Goal: Information Seeking & Learning: Learn about a topic

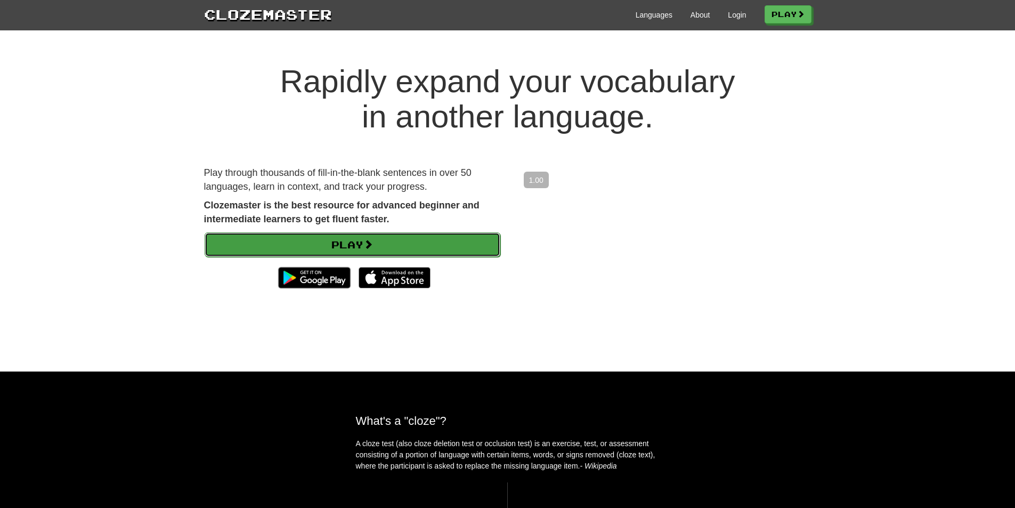
click at [477, 234] on link "Play" at bounding box center [353, 244] width 296 height 25
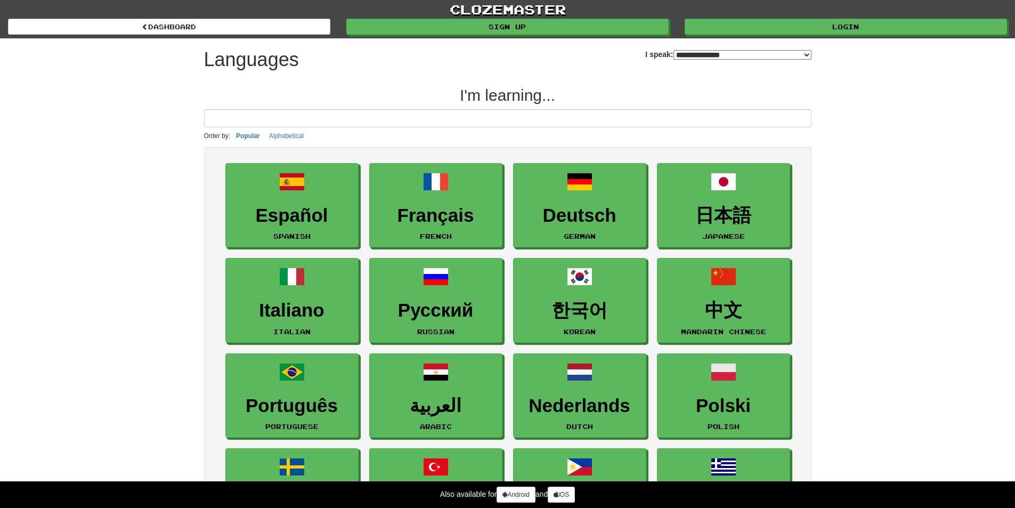
select select "*******"
drag, startPoint x: 459, startPoint y: 97, endPoint x: 639, endPoint y: 117, distance: 181.1
click at [627, 87] on h2 "I'm learning..." at bounding box center [507, 95] width 607 height 18
click at [626, 87] on h2 "I'm learning..." at bounding box center [507, 95] width 607 height 18
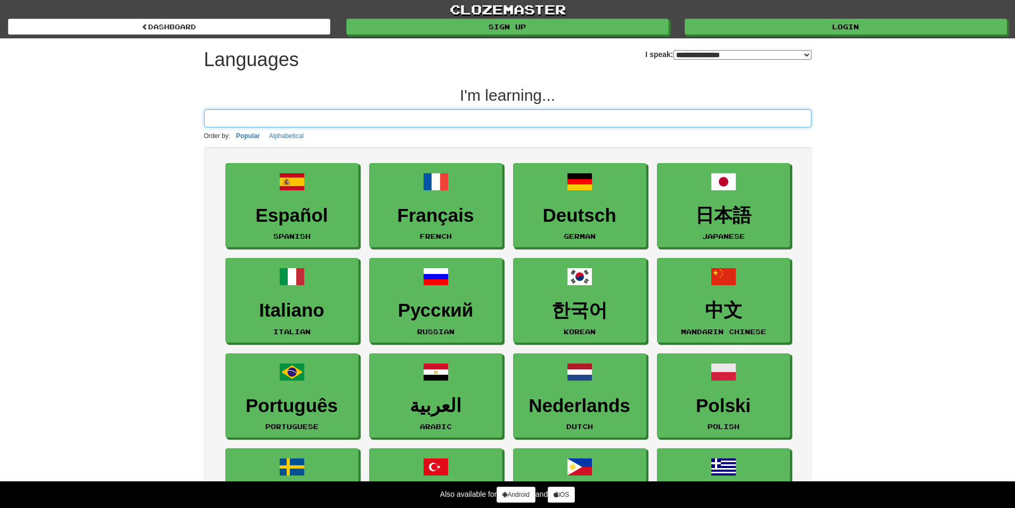
click at [294, 124] on input at bounding box center [507, 118] width 607 height 18
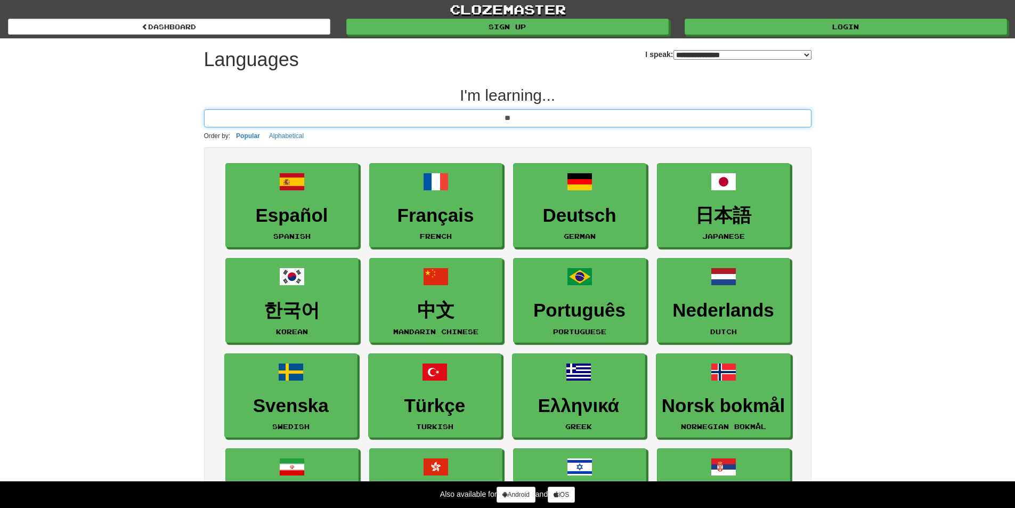
type input "*"
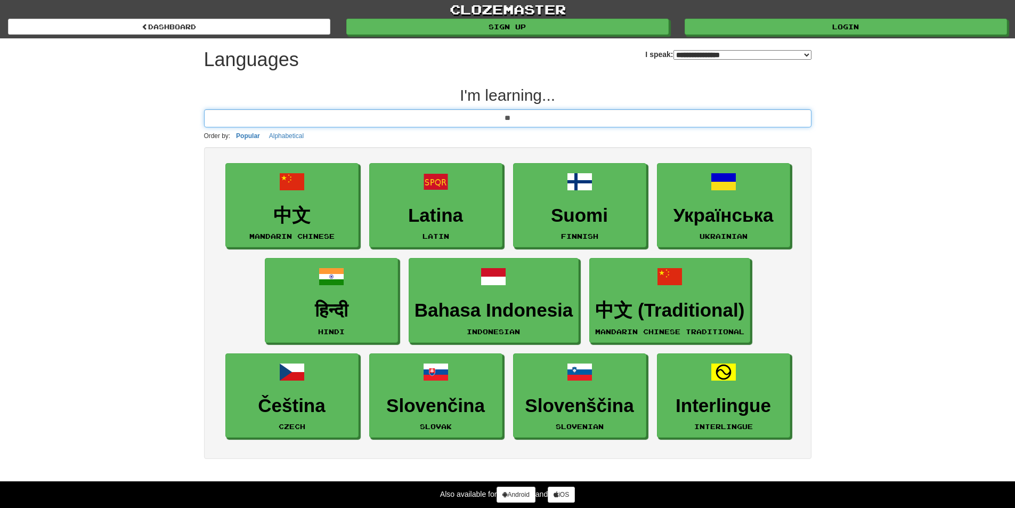
type input "*"
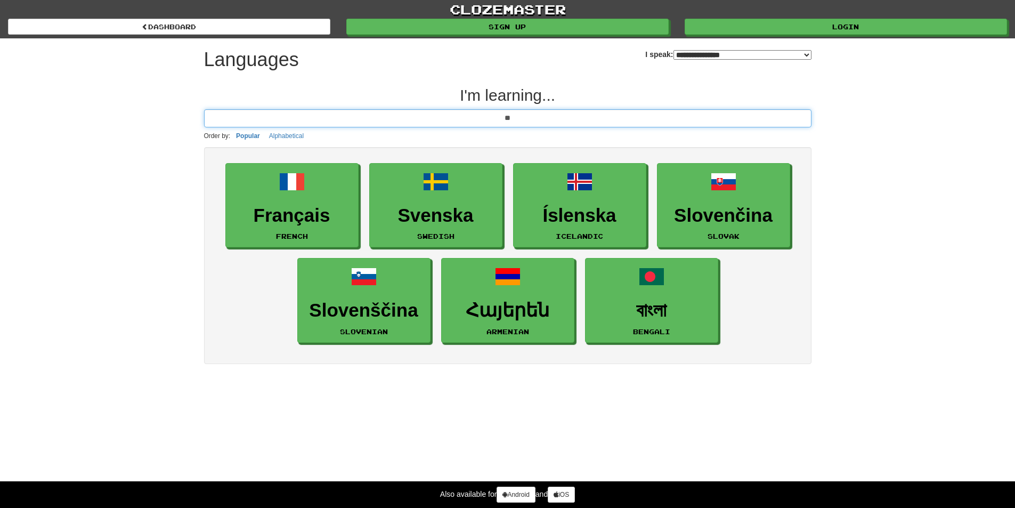
type input "*"
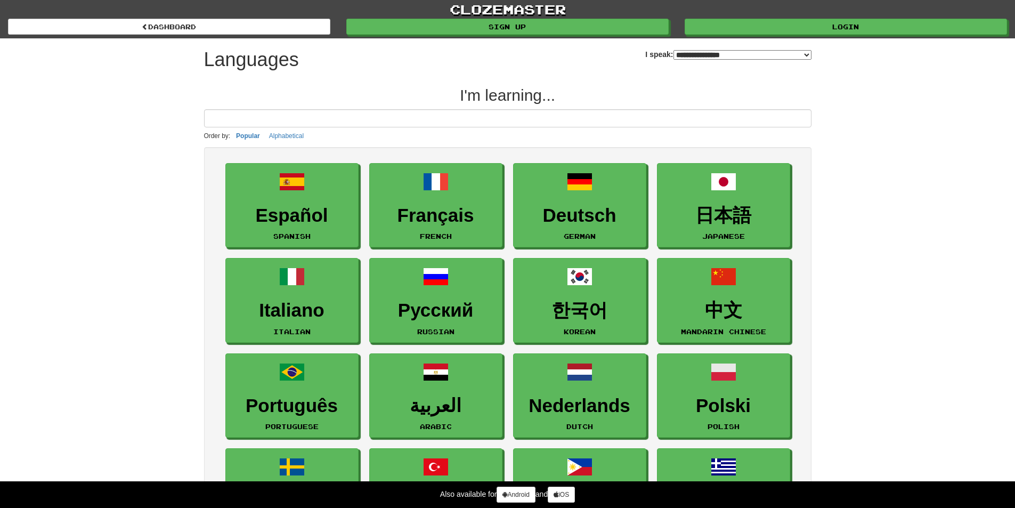
click at [673, 51] on select "**********" at bounding box center [742, 55] width 138 height 10
select select "*********"
click at [673, 50] on select "**********" at bounding box center [742, 55] width 138 height 10
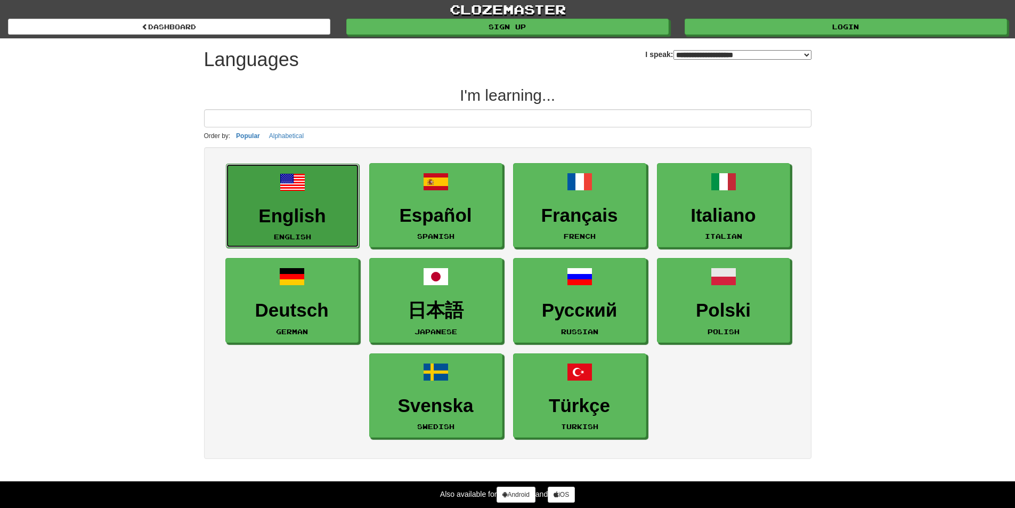
click at [294, 208] on h3 "English" at bounding box center [292, 216] width 121 height 21
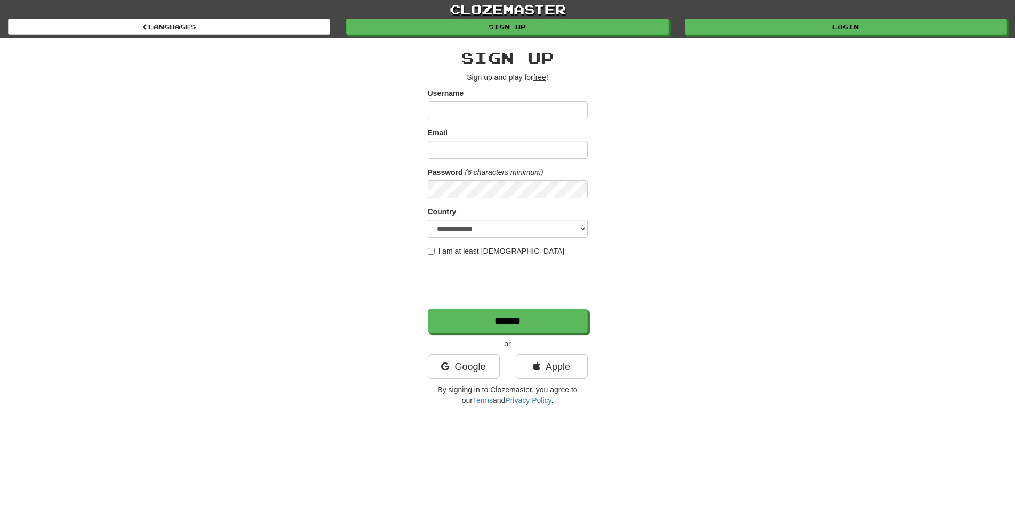
click at [491, 112] on input "Username" at bounding box center [508, 110] width 160 height 18
drag, startPoint x: 446, startPoint y: 360, endPoint x: 450, endPoint y: 354, distance: 6.9
click at [446, 359] on link "Google" at bounding box center [464, 366] width 72 height 25
click at [804, 35] on div "clozemaster Languages Sign up Login Languages" at bounding box center [507, 19] width 999 height 38
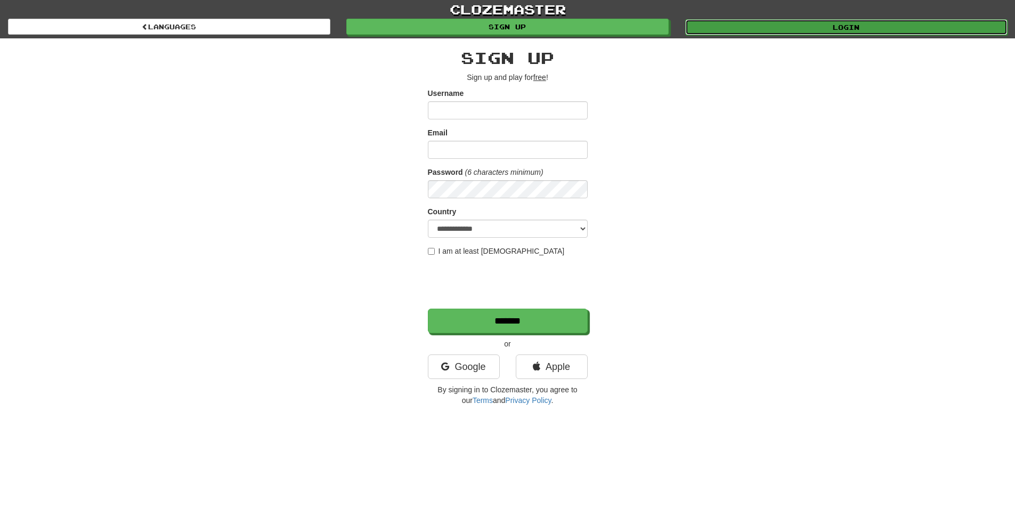
click at [801, 33] on link "Login" at bounding box center [846, 27] width 322 height 16
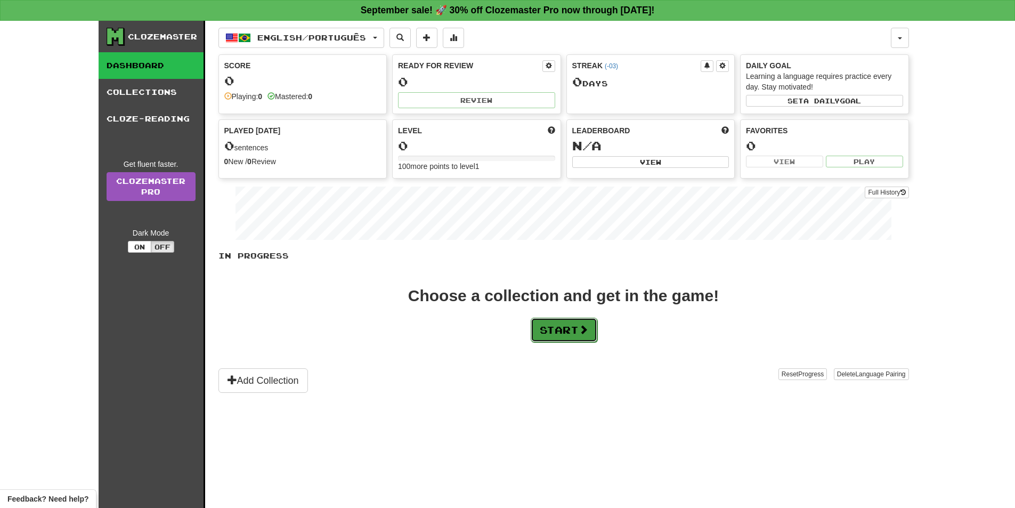
click at [575, 333] on button "Start" at bounding box center [564, 329] width 67 height 25
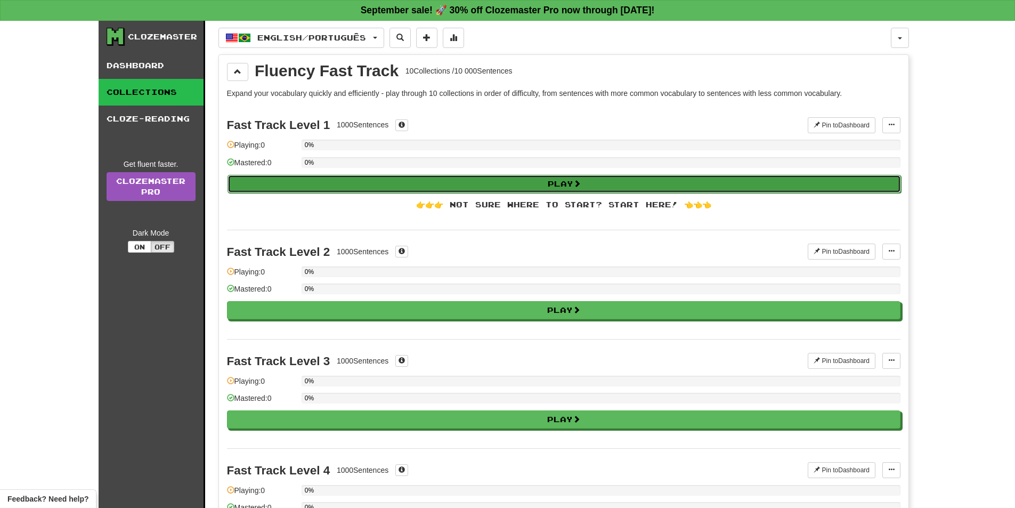
click at [444, 185] on button "Play" at bounding box center [563, 184] width 673 height 18
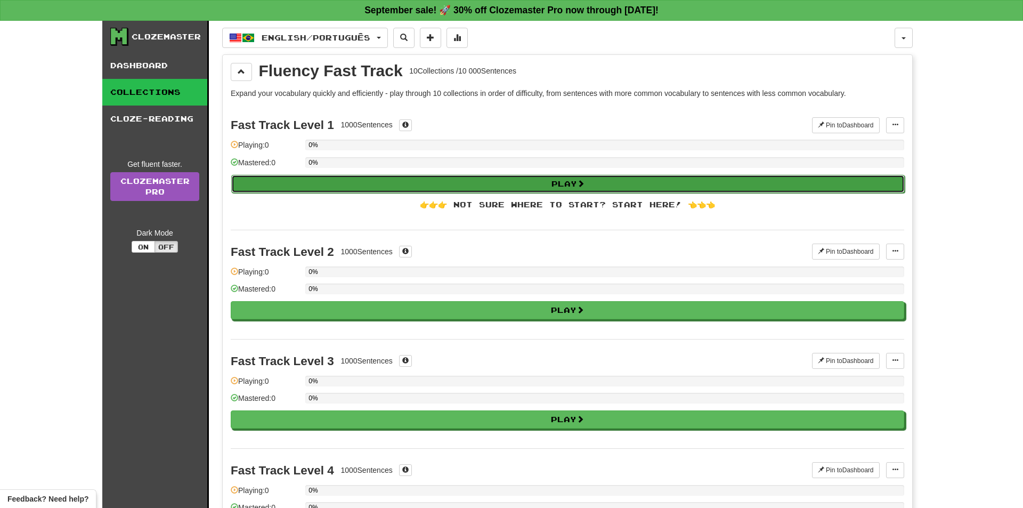
select select "**"
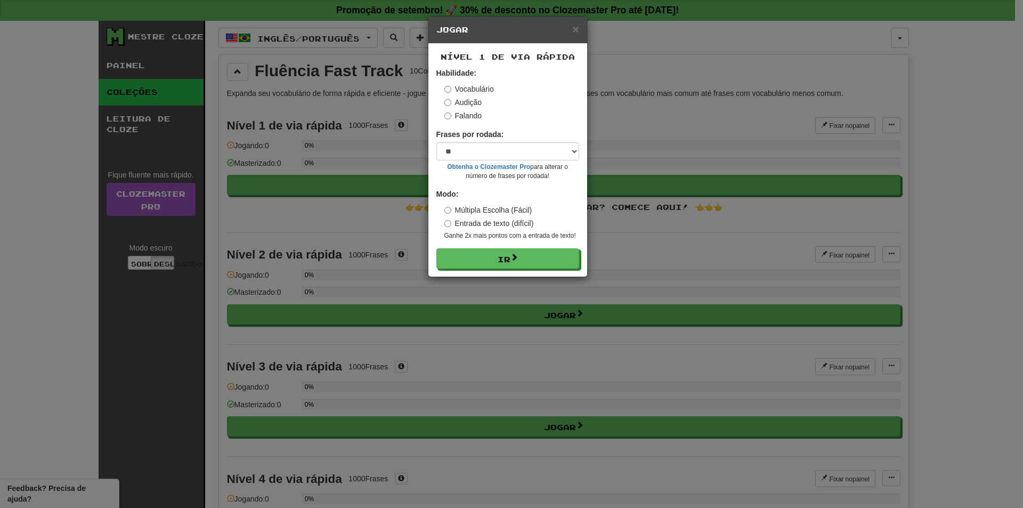
click at [470, 102] on font "Audição" at bounding box center [468, 102] width 27 height 9
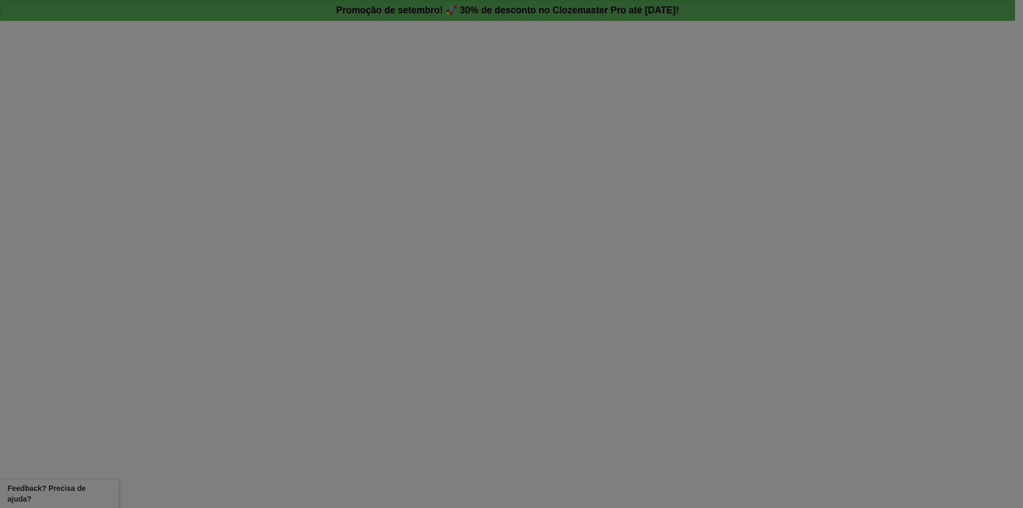
drag, startPoint x: 478, startPoint y: 127, endPoint x: 348, endPoint y: 198, distance: 147.3
click at [336, 212] on div at bounding box center [511, 254] width 1023 height 508
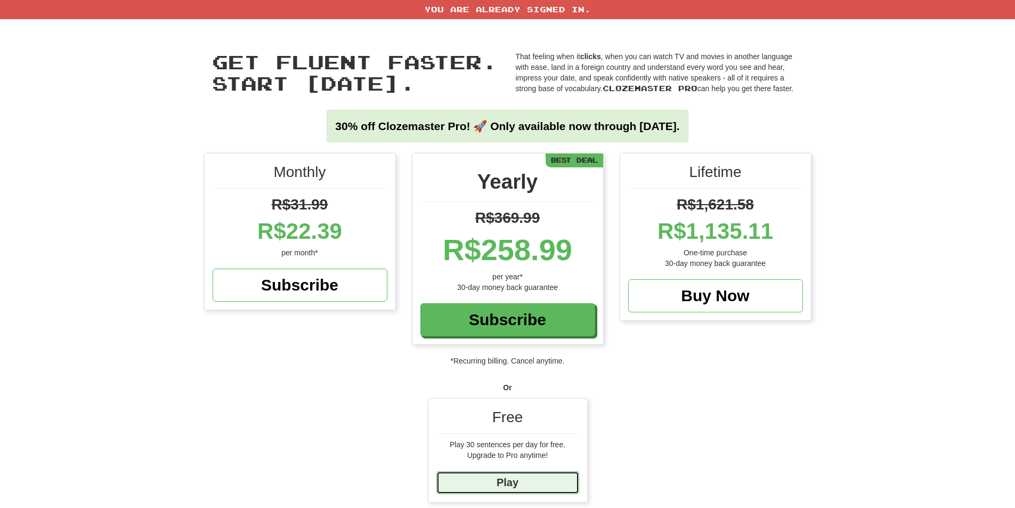
click at [504, 486] on link "Play" at bounding box center [507, 482] width 143 height 23
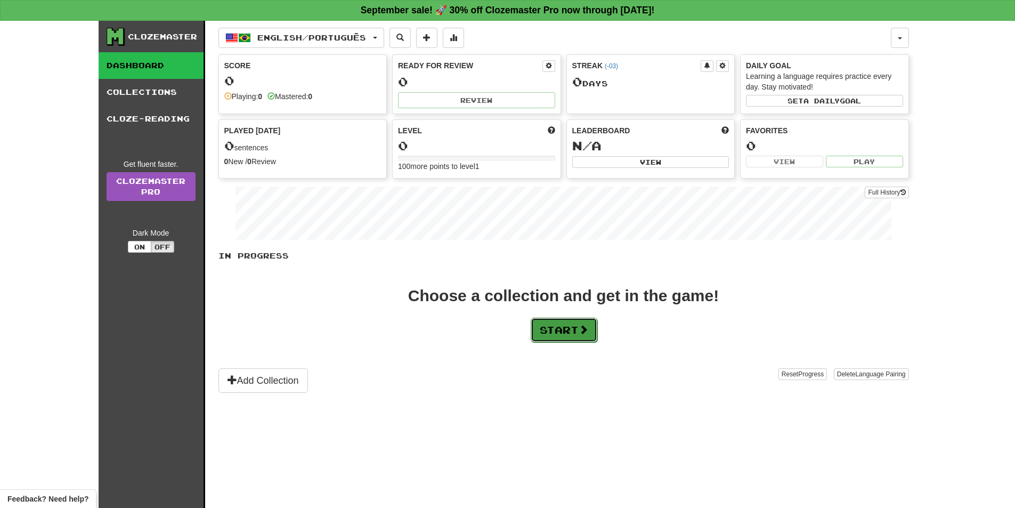
click at [587, 331] on span at bounding box center [584, 329] width 10 height 10
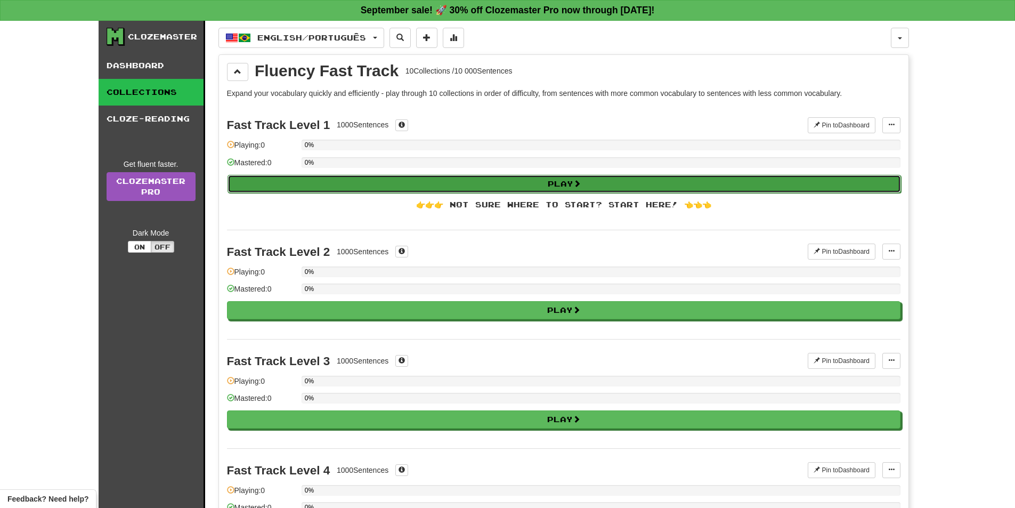
click at [449, 187] on button "Play" at bounding box center [563, 184] width 673 height 18
select select "**"
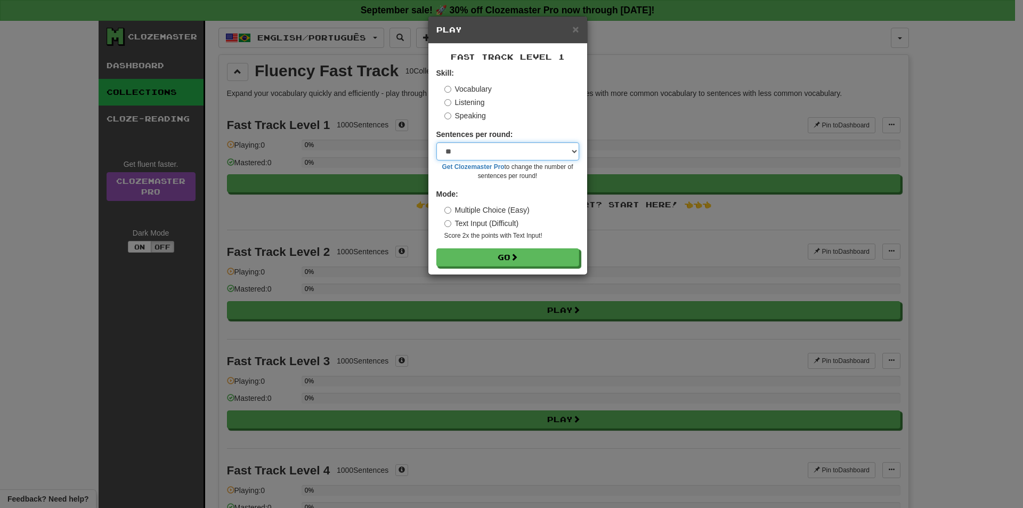
click at [480, 154] on select "* ** ** ** ** ** *** ********" at bounding box center [507, 151] width 143 height 18
click at [477, 157] on select "* ** ** ** ** ** *** ********" at bounding box center [507, 151] width 143 height 18
click at [486, 250] on button "Go" at bounding box center [508, 258] width 143 height 18
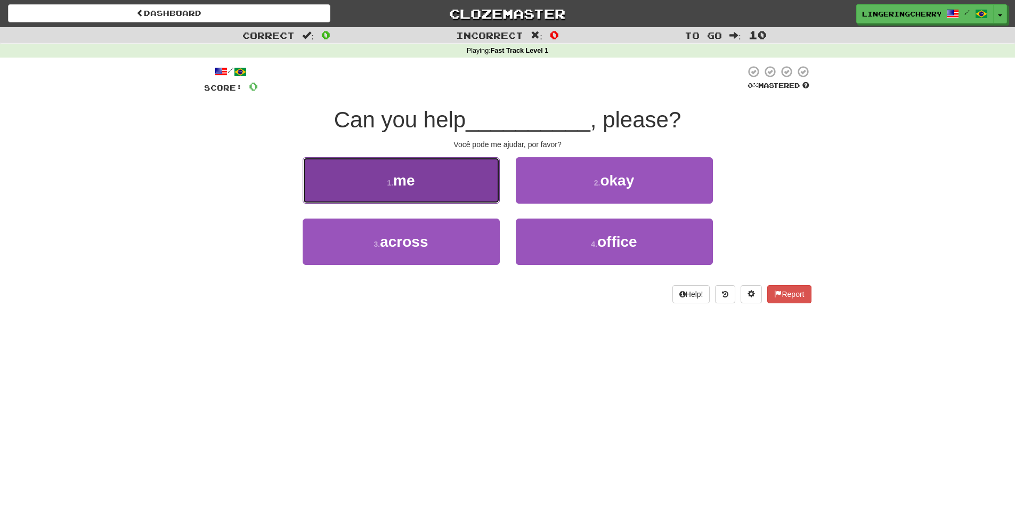
click at [425, 167] on button "1 . me" at bounding box center [401, 180] width 197 height 46
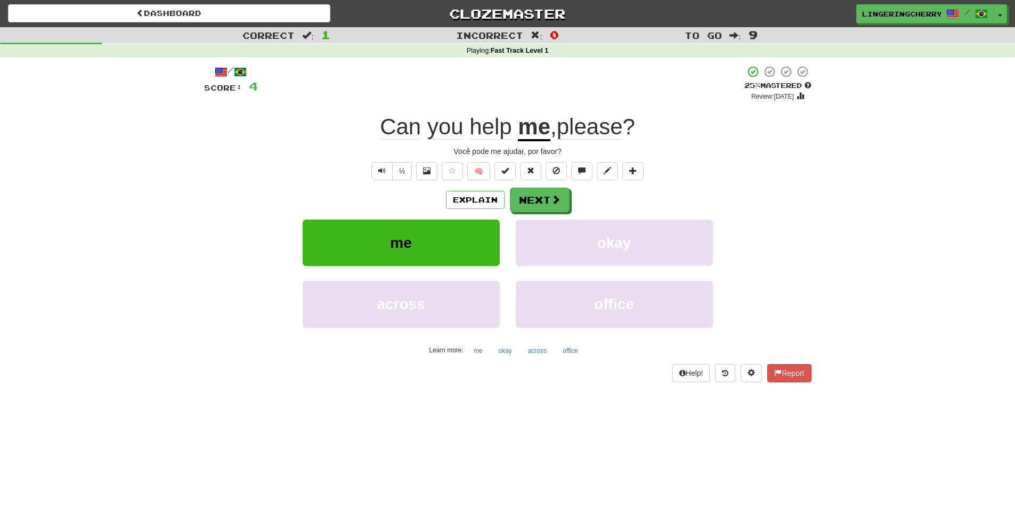
drag, startPoint x: 404, startPoint y: 189, endPoint x: 406, endPoint y: 182, distance: 7.2
drag, startPoint x: 406, startPoint y: 182, endPoint x: 355, endPoint y: 192, distance: 51.6
click at [355, 192] on div "Explain Next" at bounding box center [507, 200] width 607 height 25
click at [511, 173] on button at bounding box center [504, 171] width 21 height 18
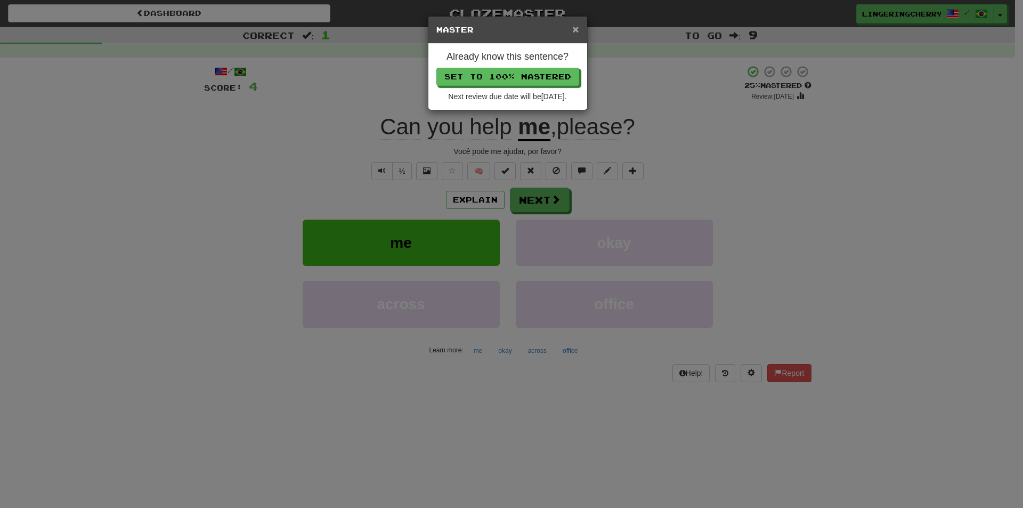
click at [576, 26] on span "×" at bounding box center [575, 29] width 6 height 12
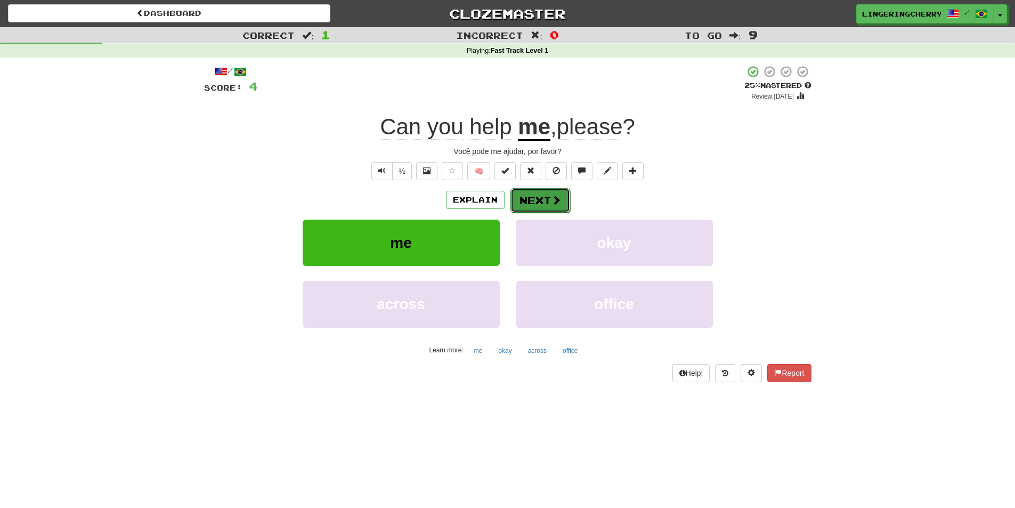
click at [555, 208] on button "Next" at bounding box center [540, 200] width 60 height 25
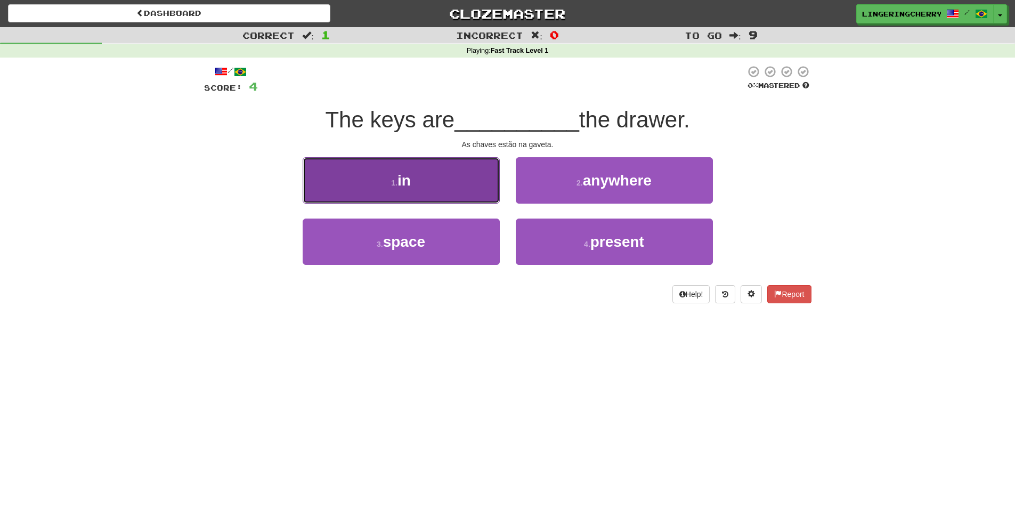
click at [436, 180] on button "1 . in" at bounding box center [401, 180] width 197 height 46
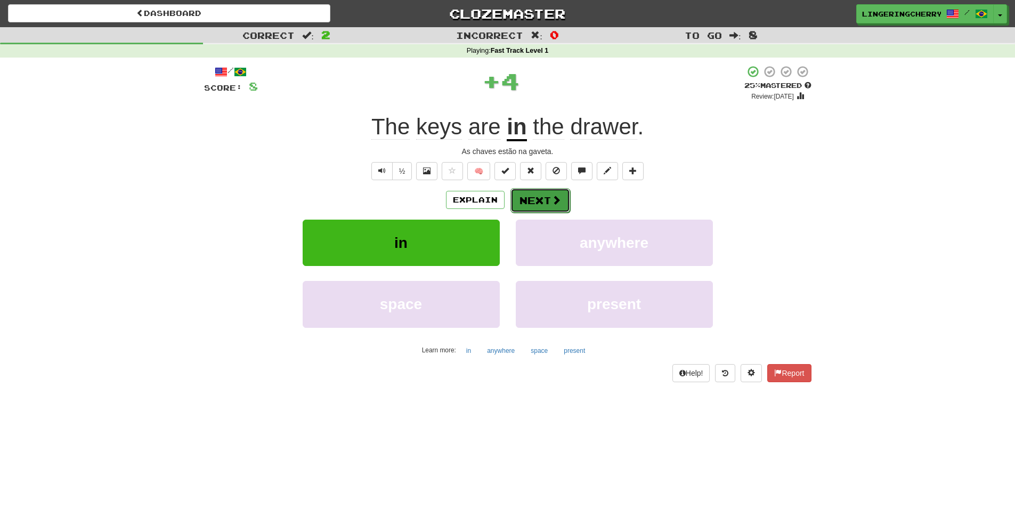
click at [525, 195] on button "Next" at bounding box center [540, 200] width 60 height 25
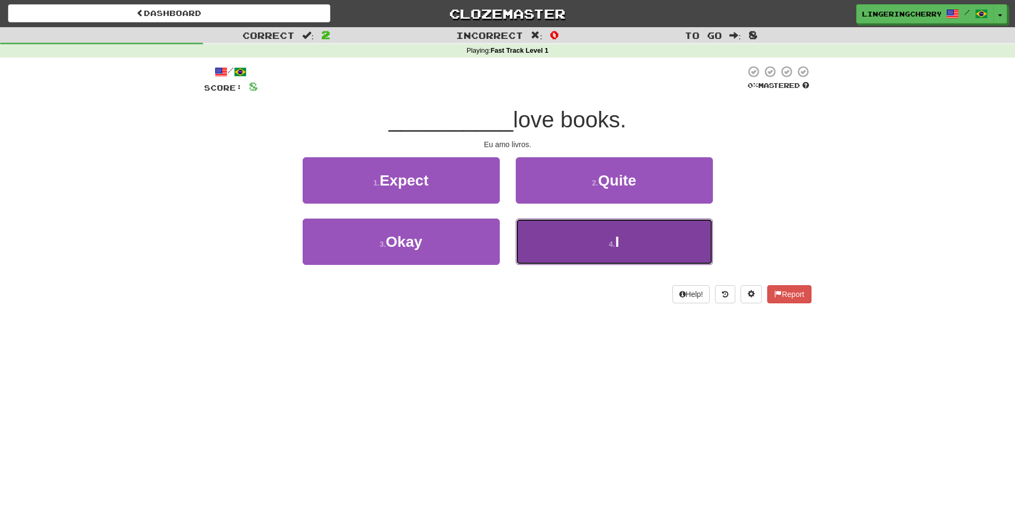
click at [553, 237] on button "4 . I" at bounding box center [614, 241] width 197 height 46
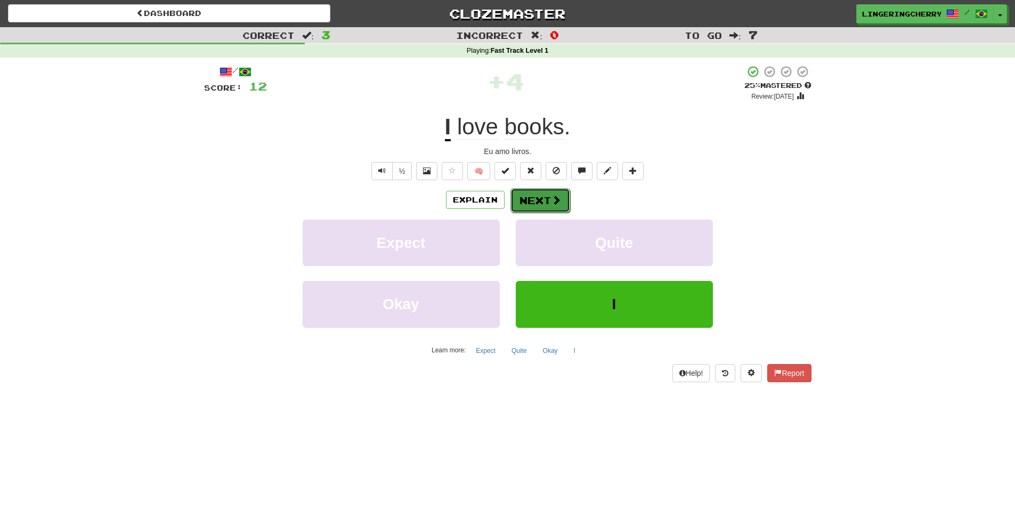
click at [551, 202] on span at bounding box center [556, 200] width 10 height 10
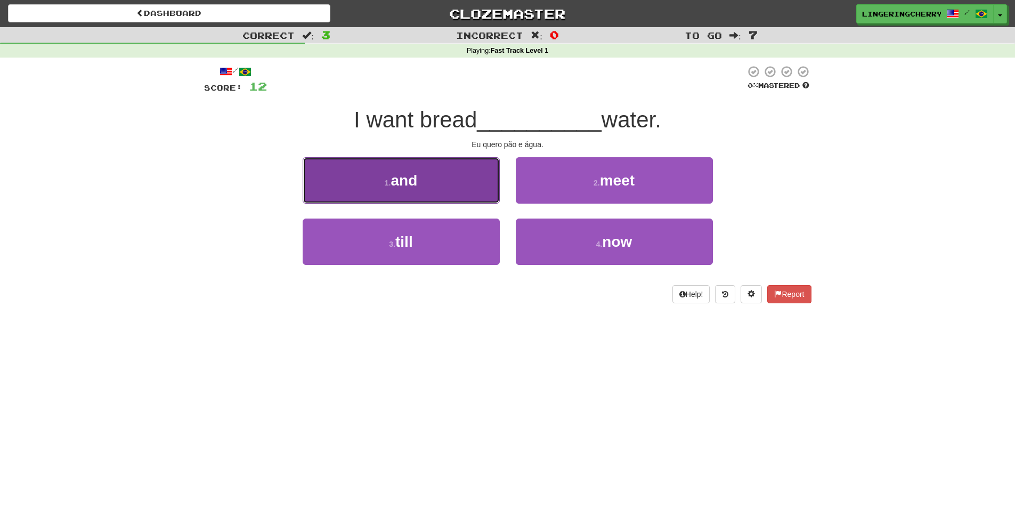
click at [431, 189] on button "1 . and" at bounding box center [401, 180] width 197 height 46
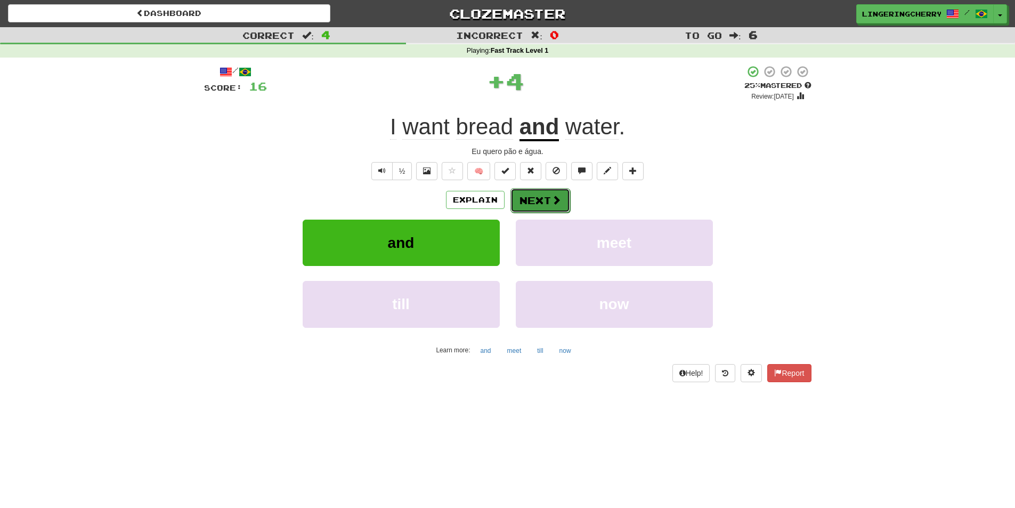
click at [531, 201] on button "Next" at bounding box center [540, 200] width 60 height 25
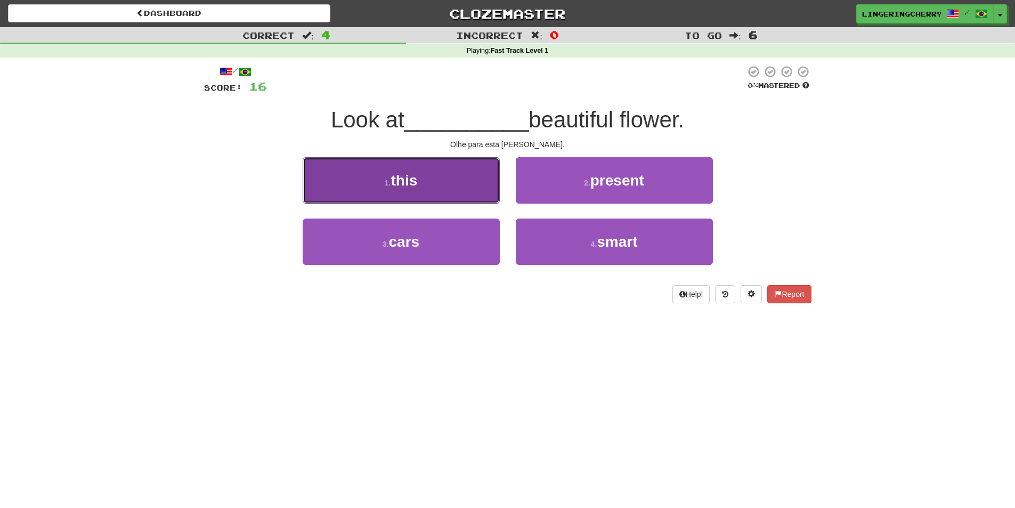
click at [451, 183] on button "1 . this" at bounding box center [401, 180] width 197 height 46
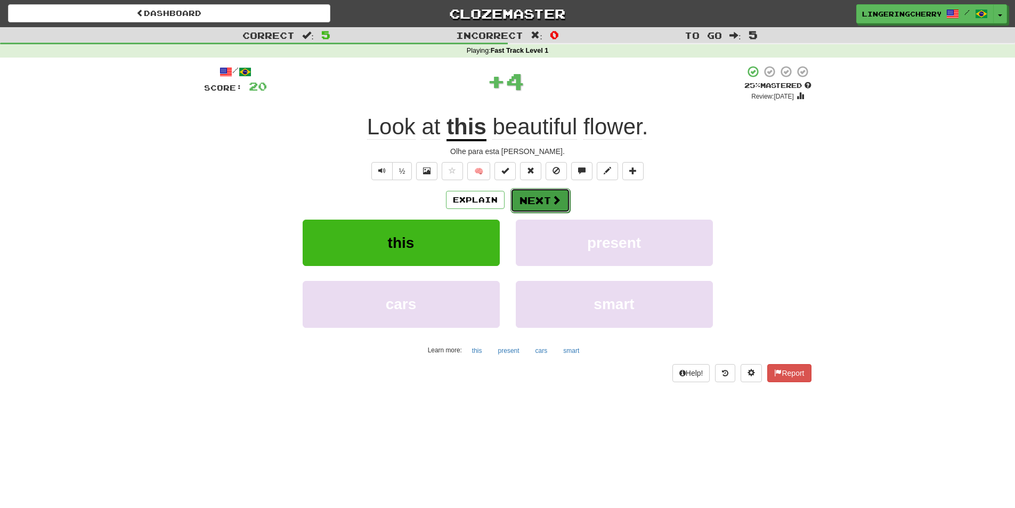
click at [561, 210] on button "Next" at bounding box center [540, 200] width 60 height 25
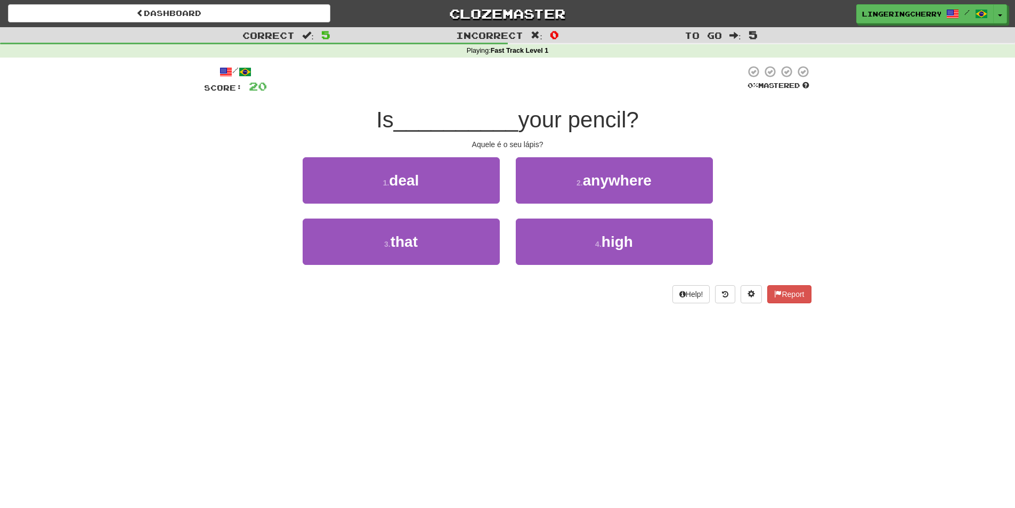
click at [751, 73] on span at bounding box center [753, 71] width 11 height 11
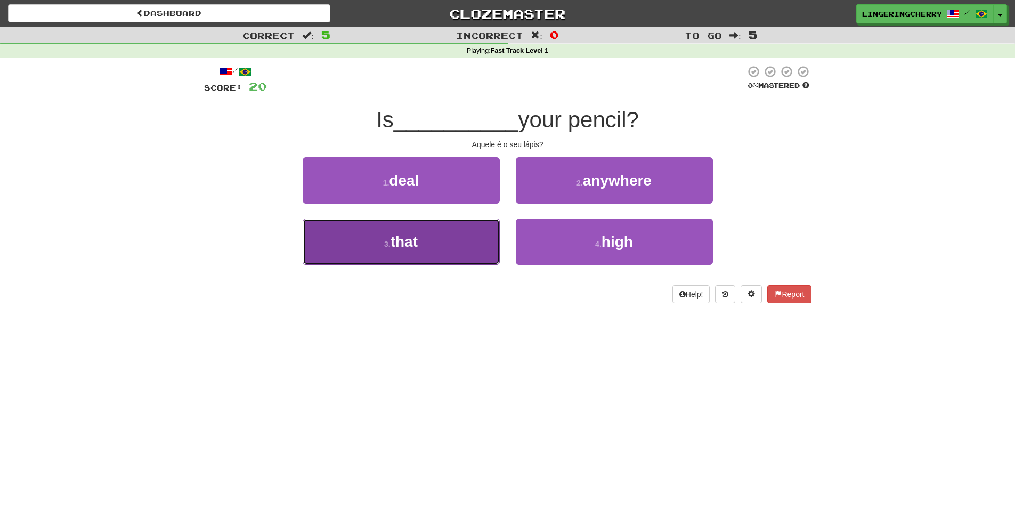
click at [411, 235] on span "that" at bounding box center [403, 241] width 27 height 17
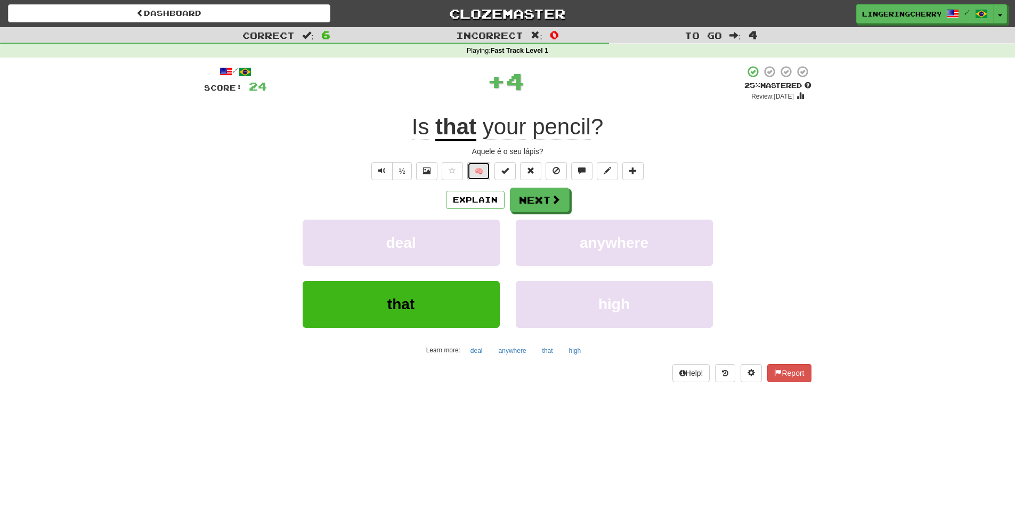
click at [484, 168] on button "🧠" at bounding box center [478, 171] width 23 height 18
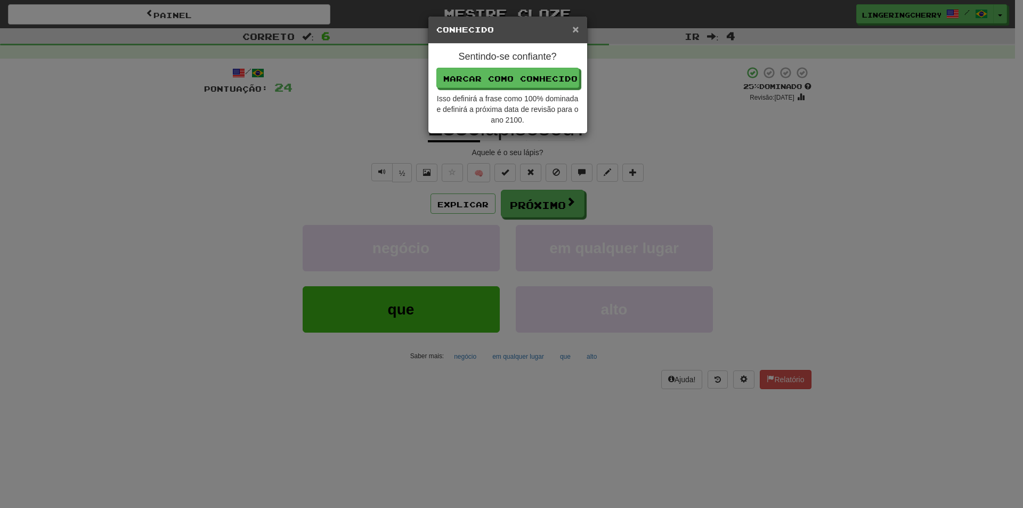
click at [572, 33] on font "×" at bounding box center [575, 29] width 6 height 12
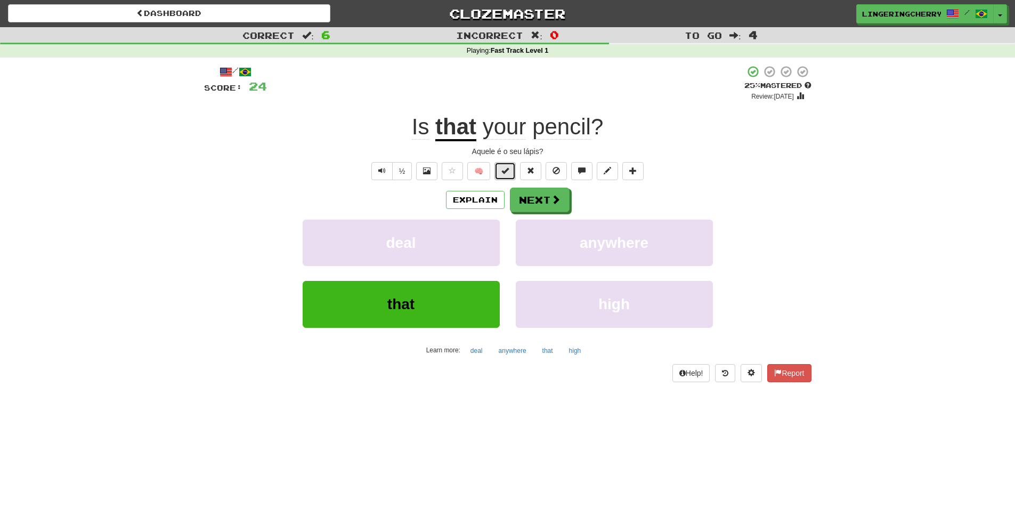
click at [504, 168] on span at bounding box center [504, 170] width 7 height 7
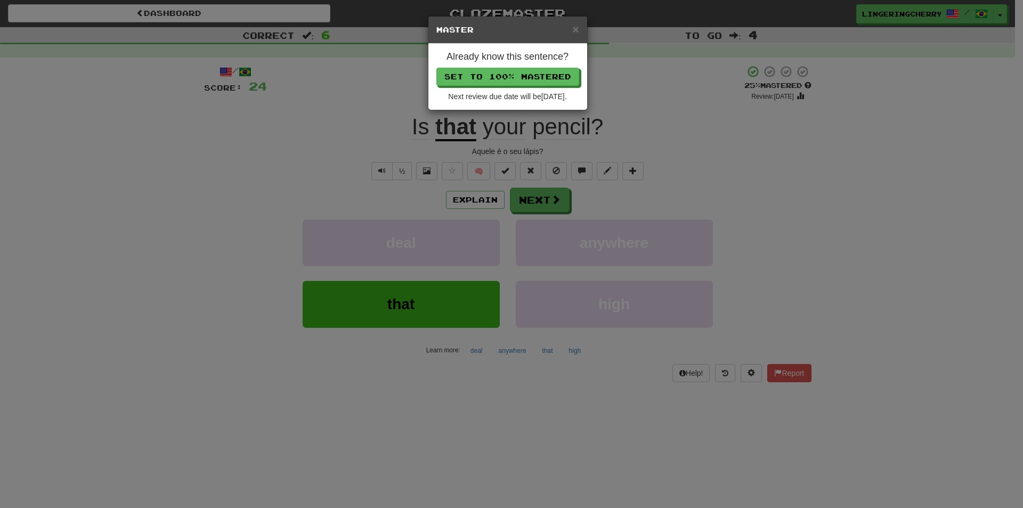
click at [559, 39] on div "× Master" at bounding box center [507, 30] width 159 height 27
click at [579, 28] on div "× Master" at bounding box center [507, 30] width 159 height 27
click at [576, 28] on span "×" at bounding box center [575, 29] width 6 height 12
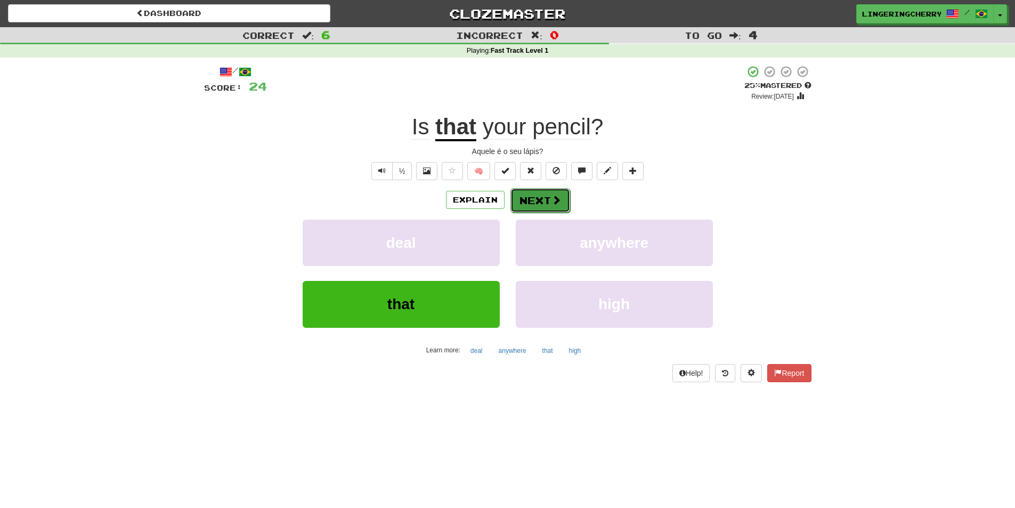
click at [515, 190] on button "Next" at bounding box center [540, 200] width 60 height 25
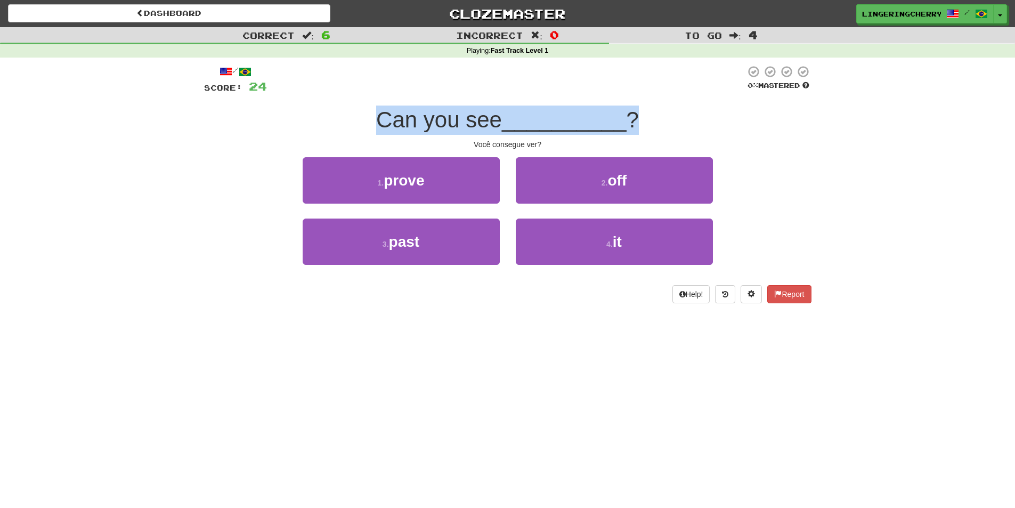
drag, startPoint x: 363, startPoint y: 113, endPoint x: 642, endPoint y: 124, distance: 279.3
click at [642, 124] on div "Can you see __________ ?" at bounding box center [507, 119] width 607 height 29
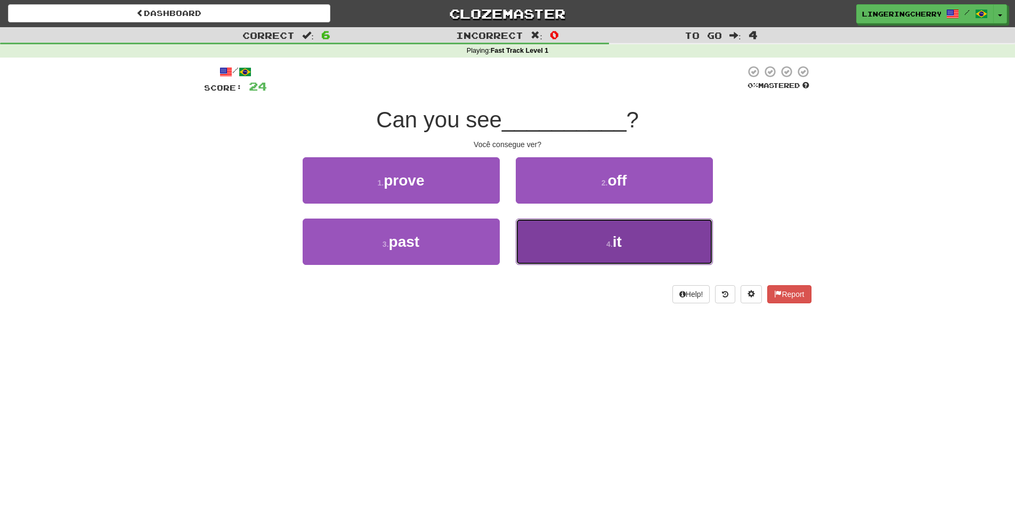
click at [580, 255] on button "4 . it" at bounding box center [614, 241] width 197 height 46
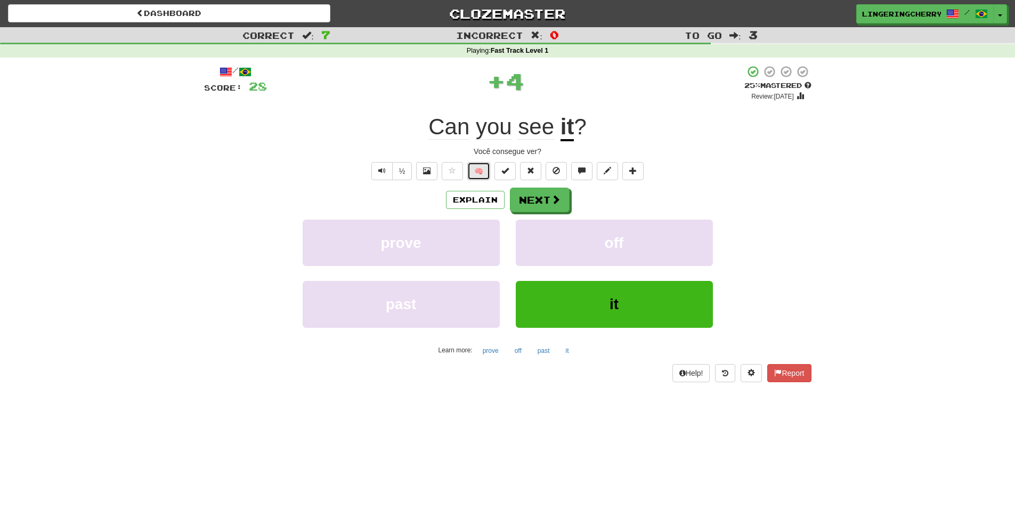
click at [481, 173] on button "🧠" at bounding box center [478, 171] width 23 height 18
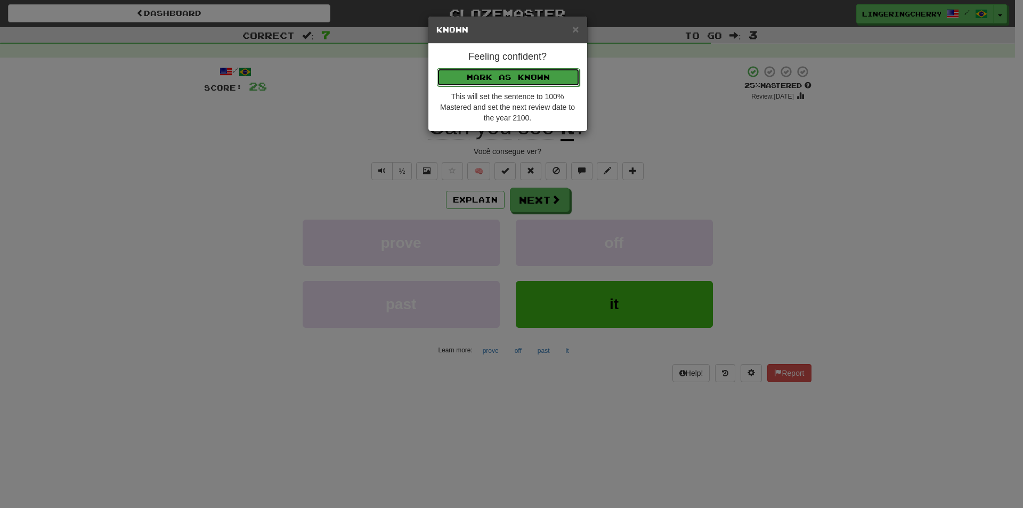
click at [514, 80] on button "Mark as Known" at bounding box center [508, 77] width 143 height 18
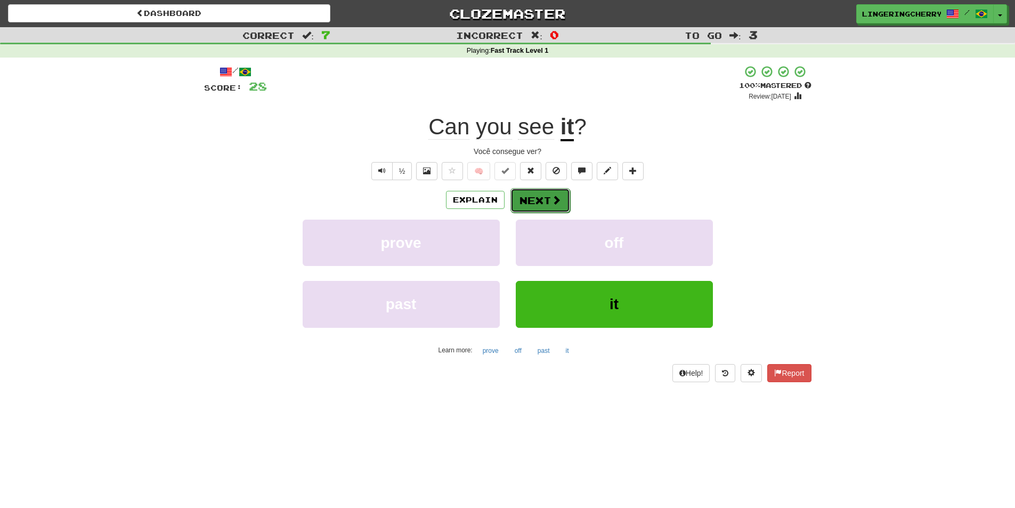
click at [528, 201] on button "Next" at bounding box center [540, 200] width 60 height 25
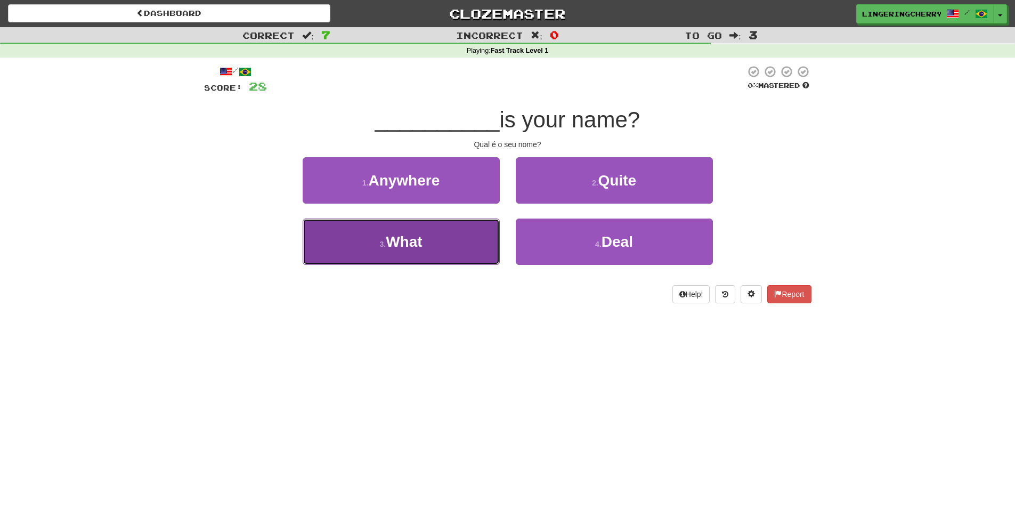
click at [486, 235] on button "3 . What" at bounding box center [401, 241] width 197 height 46
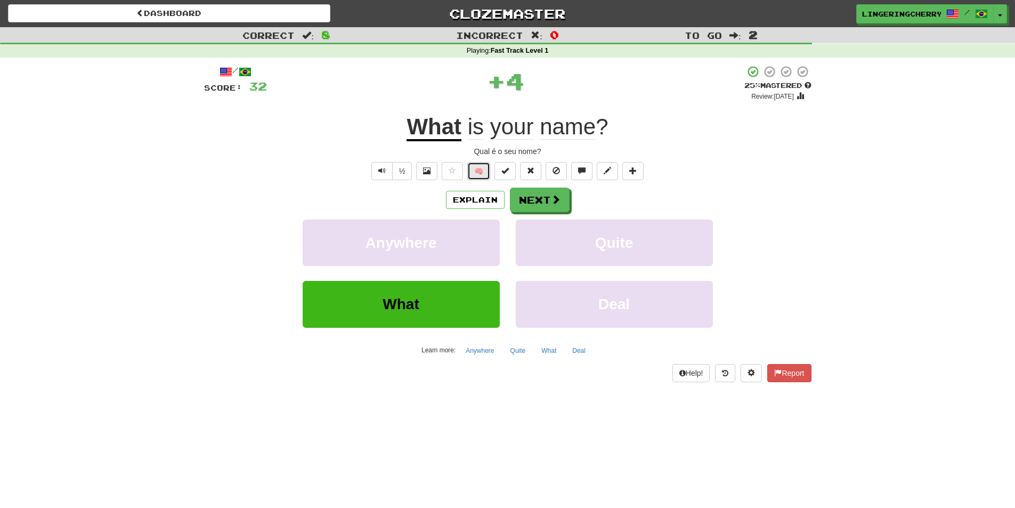
click at [471, 173] on button "🧠" at bounding box center [478, 171] width 23 height 18
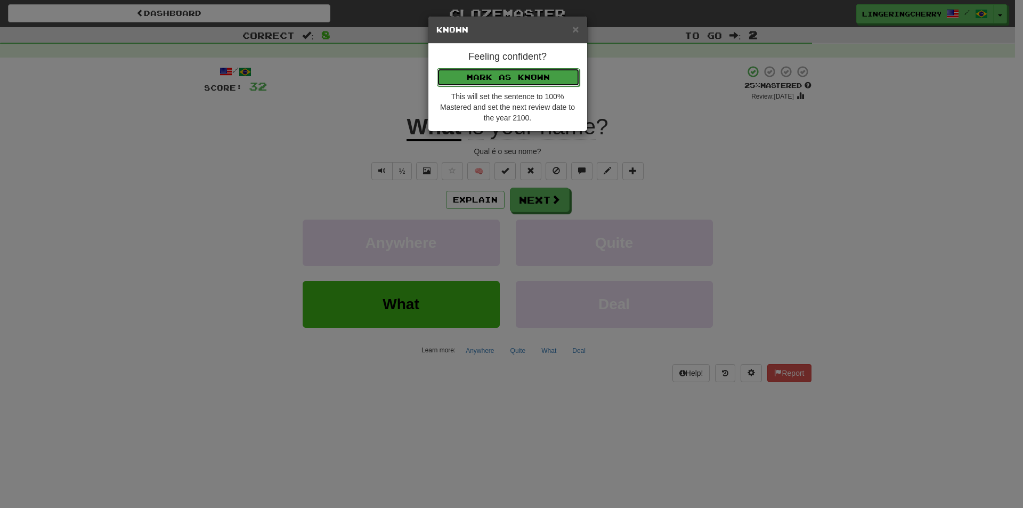
click at [514, 82] on button "Mark as Known" at bounding box center [508, 77] width 143 height 18
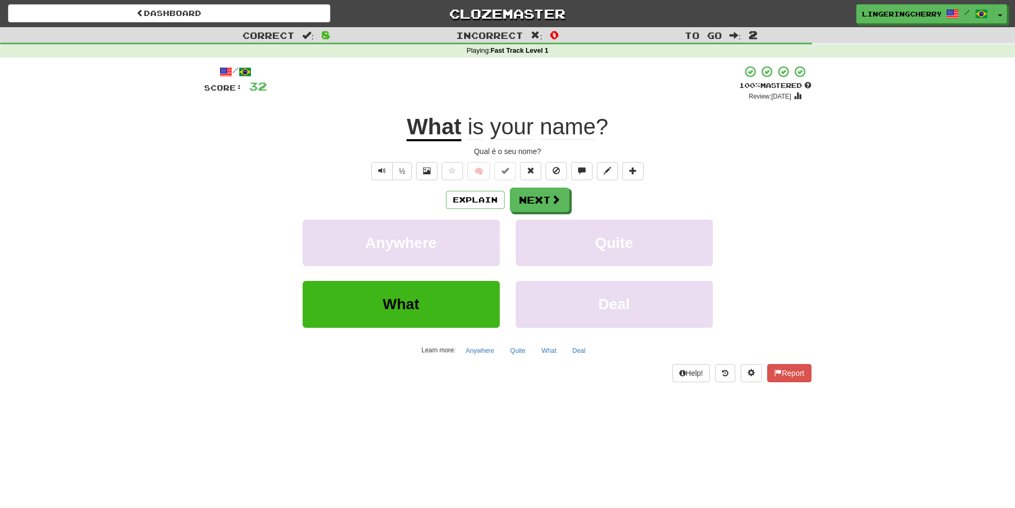
click at [762, 70] on span at bounding box center [766, 71] width 11 height 11
click at [551, 204] on span at bounding box center [556, 200] width 10 height 10
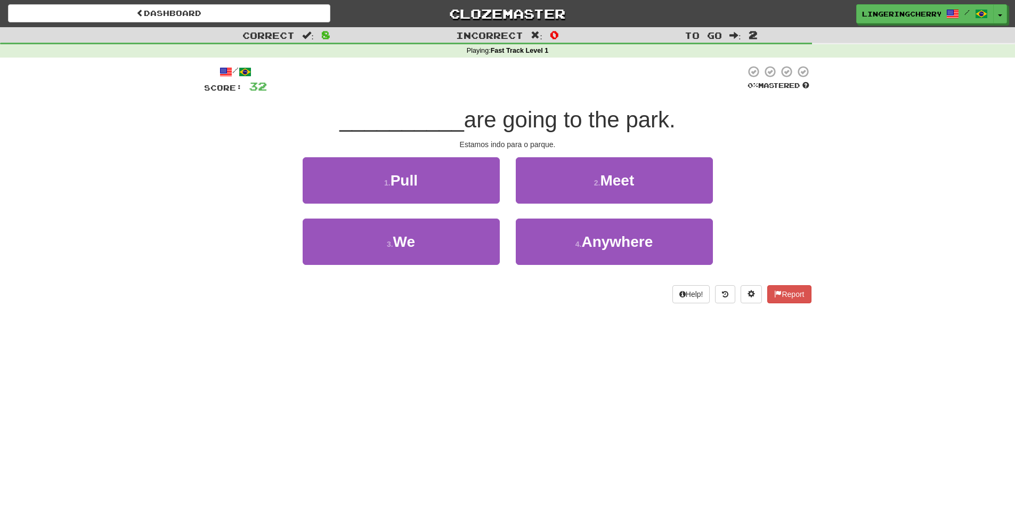
drag, startPoint x: 368, startPoint y: 102, endPoint x: 374, endPoint y: 99, distance: 7.4
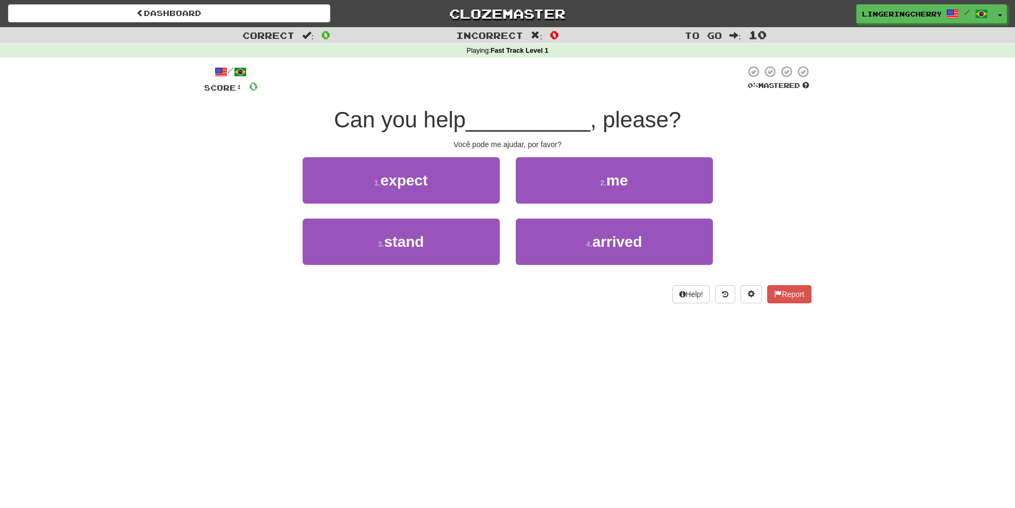
click at [535, 50] on strong "Fast Track Level 1" at bounding box center [520, 50] width 58 height 7
click at [755, 74] on span at bounding box center [753, 71] width 11 height 11
click at [723, 293] on icon at bounding box center [725, 293] width 6 height 7
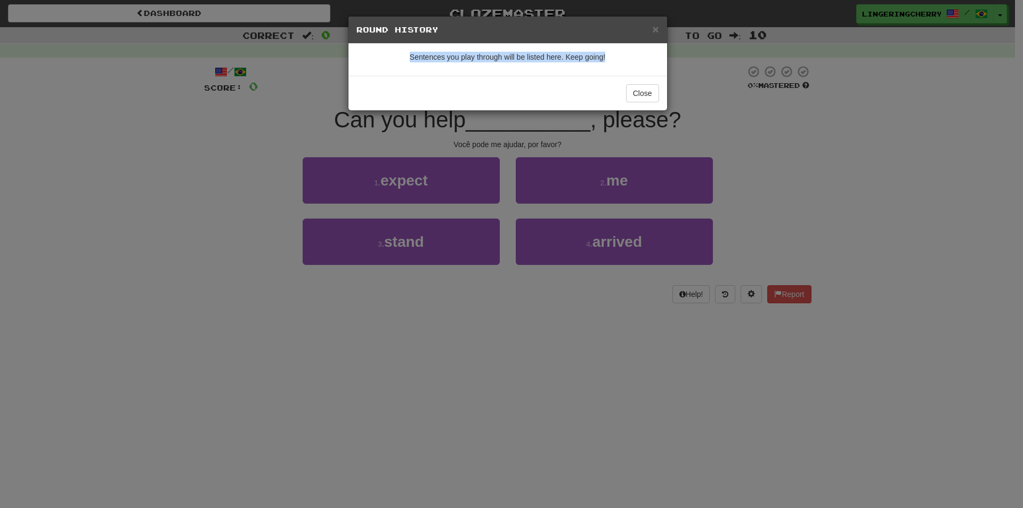
drag, startPoint x: 617, startPoint y: 54, endPoint x: 408, endPoint y: 44, distance: 209.1
click at [408, 44] on div "Sentences you play through will be listed here. Keep going!" at bounding box center [507, 60] width 319 height 32
click at [653, 25] on span "×" at bounding box center [655, 29] width 6 height 12
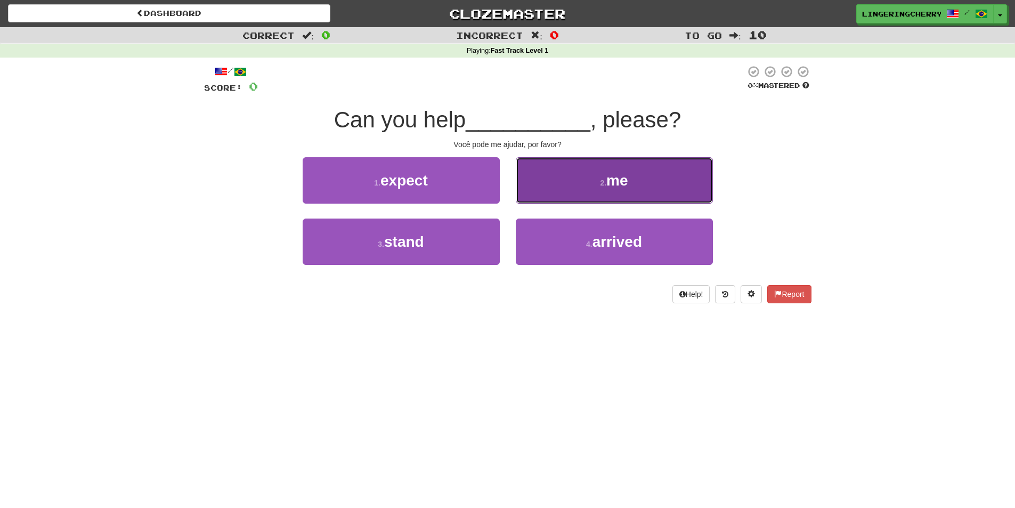
click at [553, 177] on button "2 . me" at bounding box center [614, 180] width 197 height 46
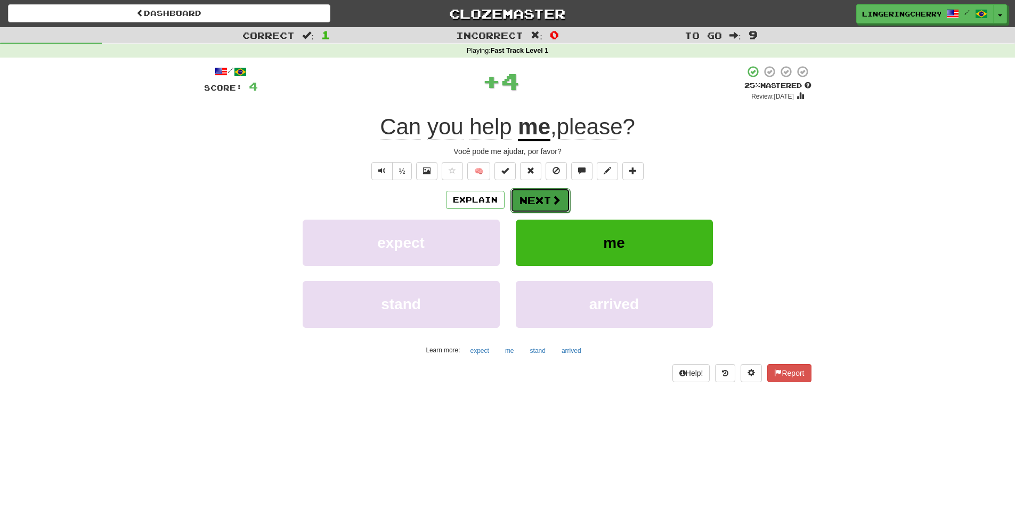
click at [528, 204] on button "Next" at bounding box center [540, 200] width 60 height 25
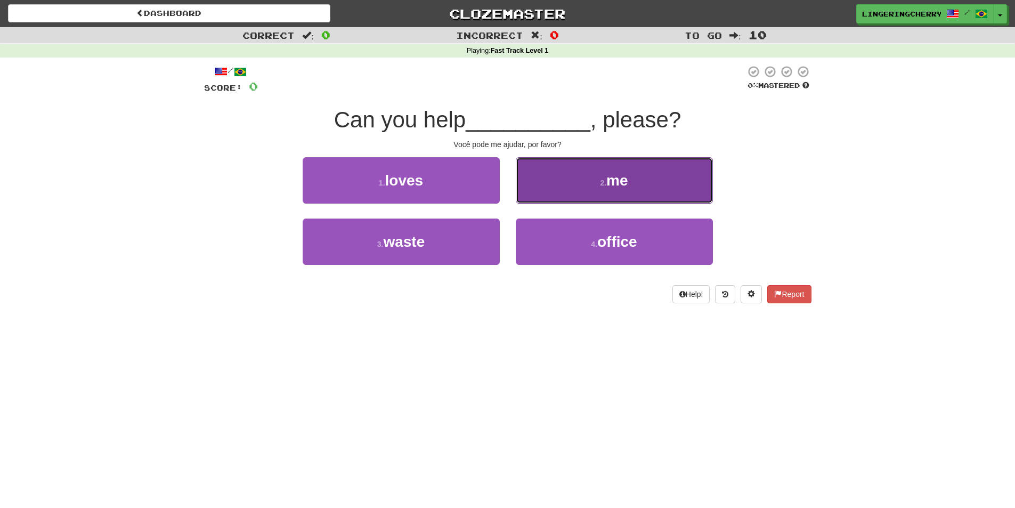
click at [564, 189] on button "2 . me" at bounding box center [614, 180] width 197 height 46
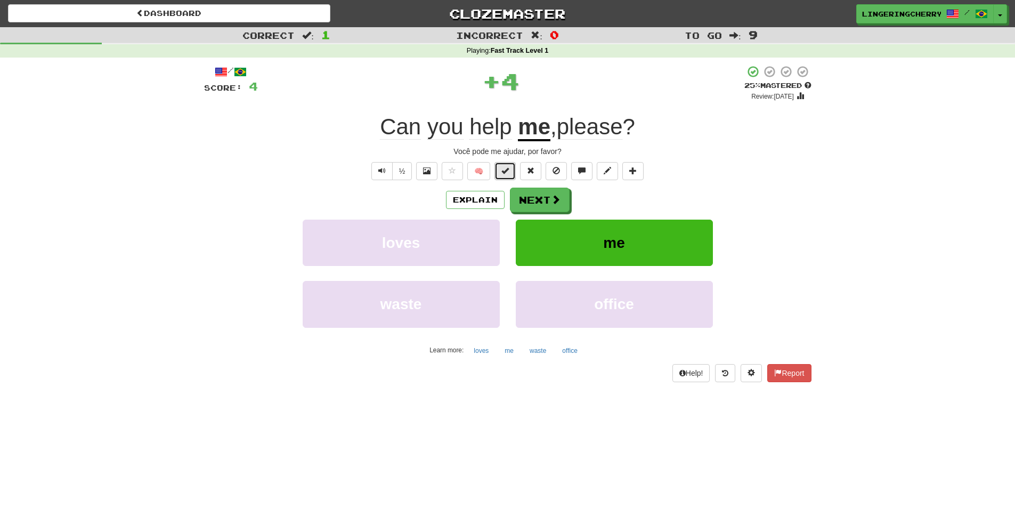
click at [502, 168] on span at bounding box center [504, 170] width 7 height 7
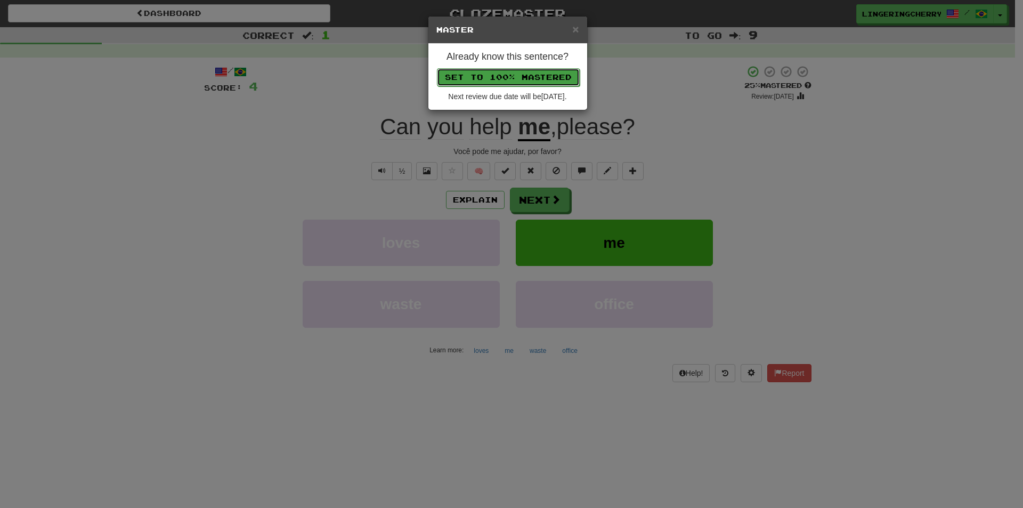
click at [540, 75] on button "Set to 100% Mastered" at bounding box center [508, 77] width 143 height 18
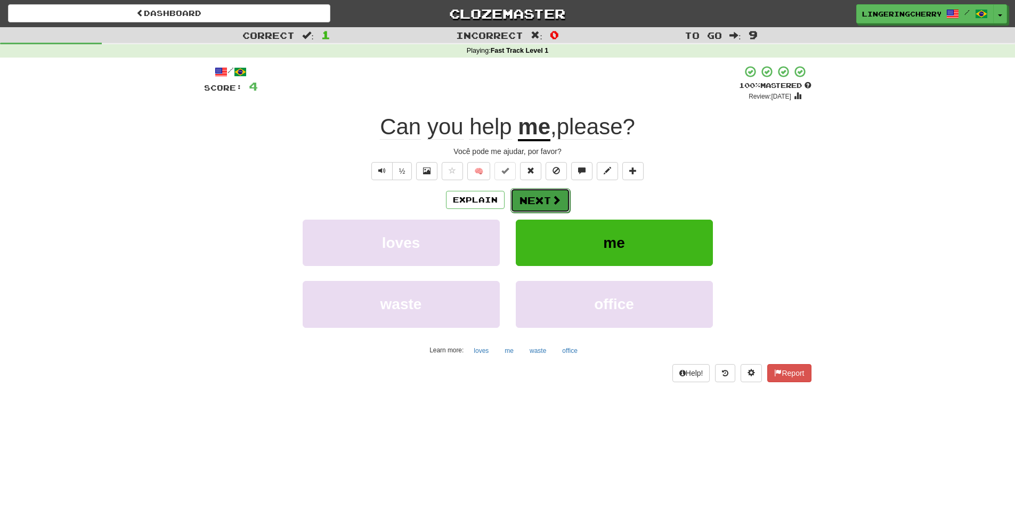
click at [535, 192] on button "Next" at bounding box center [540, 200] width 60 height 25
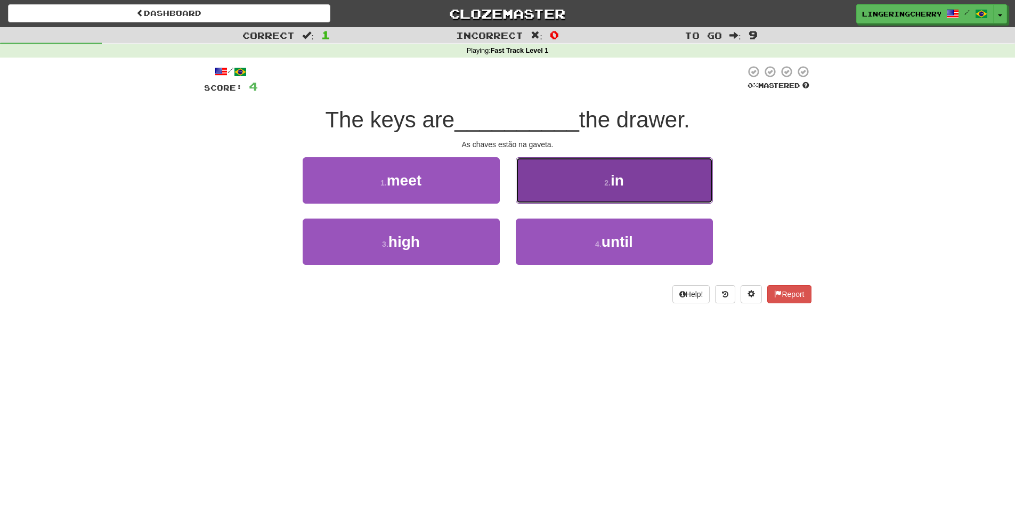
click at [579, 180] on button "2 . in" at bounding box center [614, 180] width 197 height 46
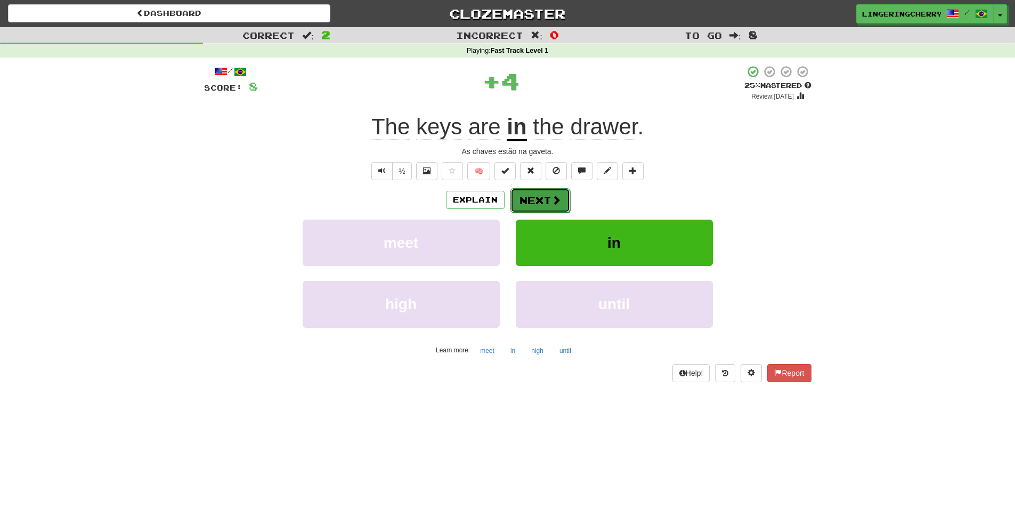
click at [540, 196] on button "Next" at bounding box center [540, 200] width 60 height 25
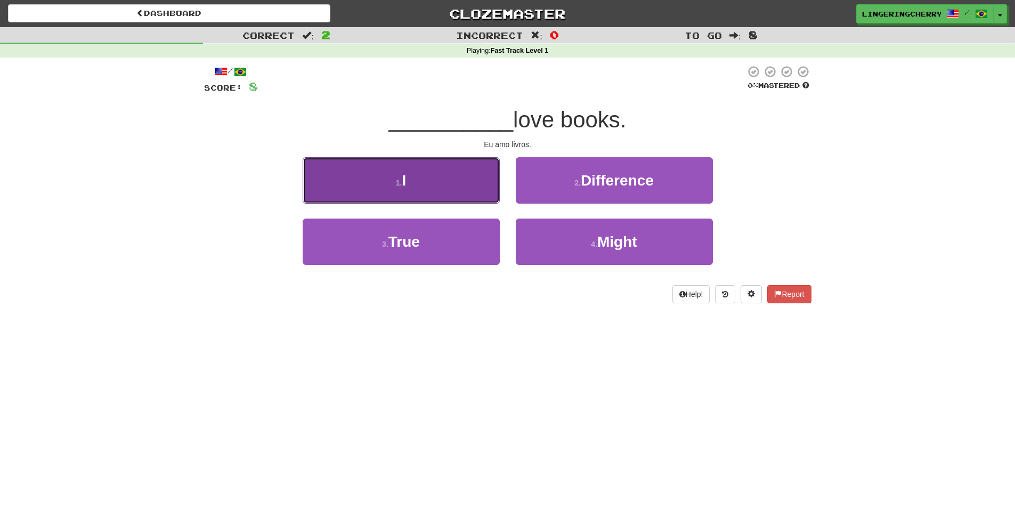
click at [463, 186] on button "1 . I" at bounding box center [401, 180] width 197 height 46
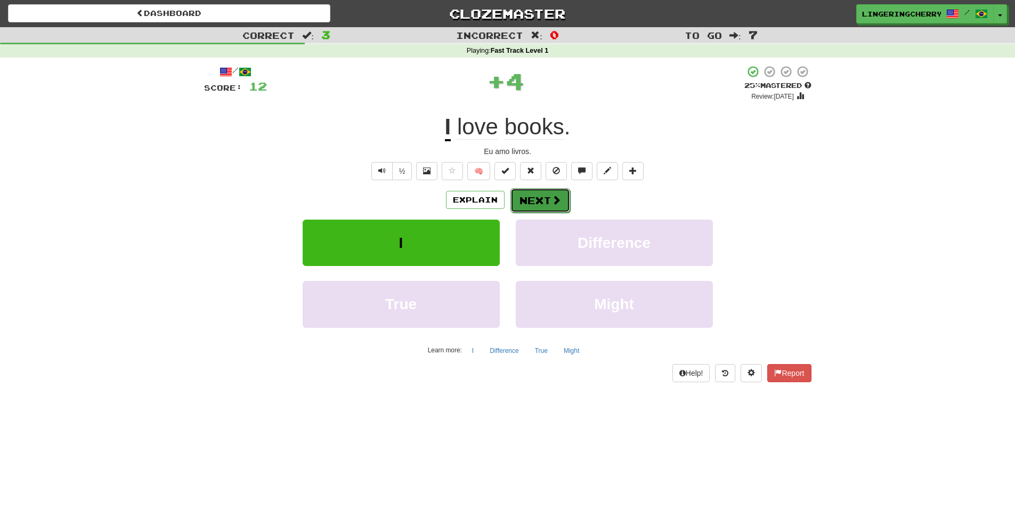
click at [545, 196] on button "Next" at bounding box center [540, 200] width 60 height 25
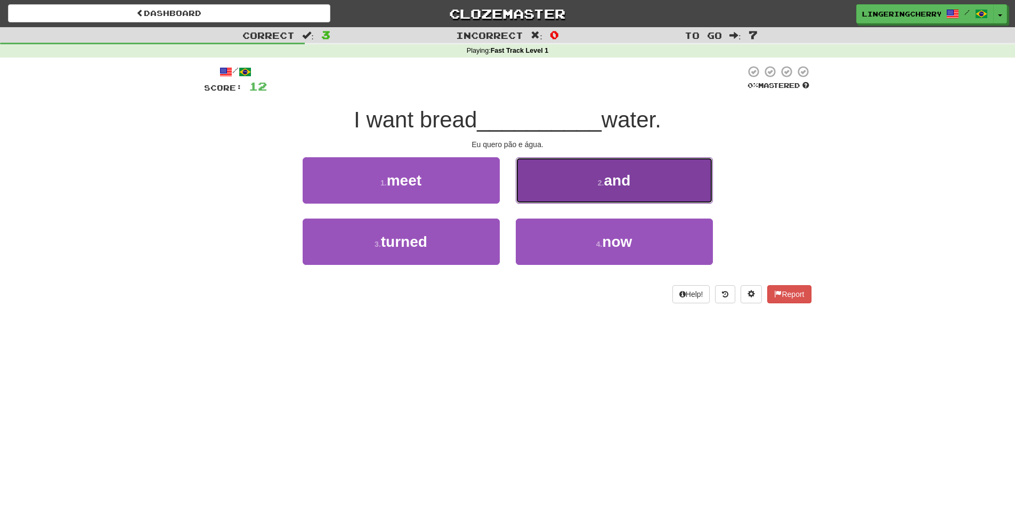
click at [564, 175] on button "2 . and" at bounding box center [614, 180] width 197 height 46
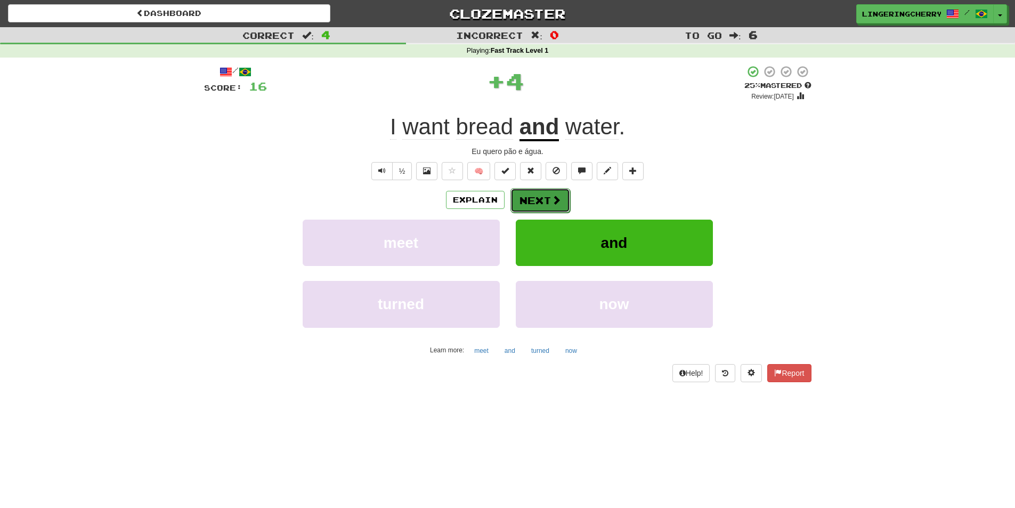
click at [563, 203] on button "Next" at bounding box center [540, 200] width 60 height 25
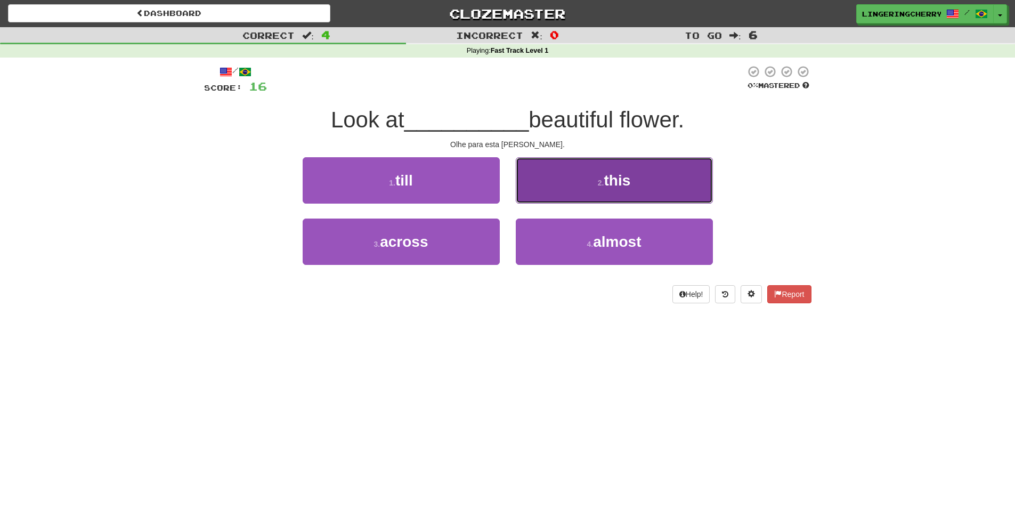
click at [567, 176] on button "2 . this" at bounding box center [614, 180] width 197 height 46
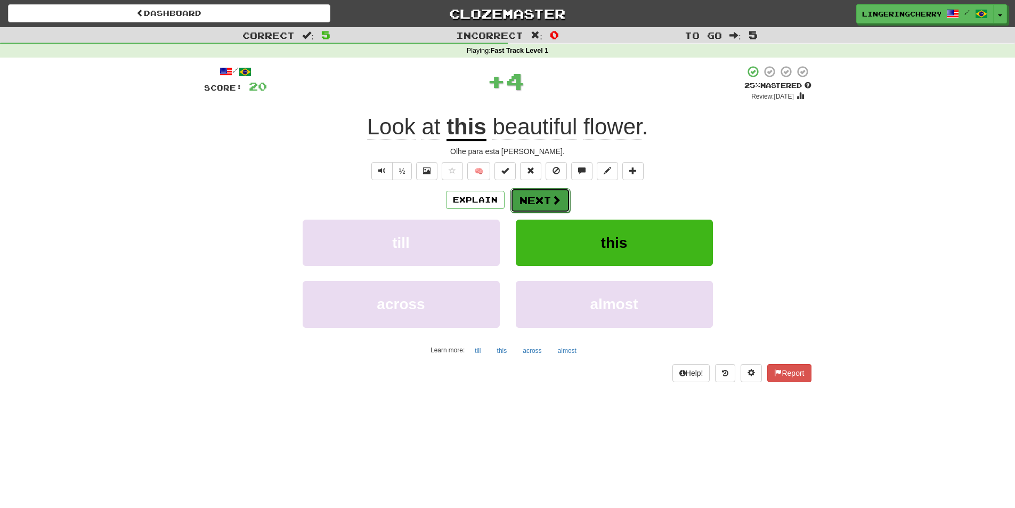
click at [554, 205] on span at bounding box center [556, 200] width 10 height 10
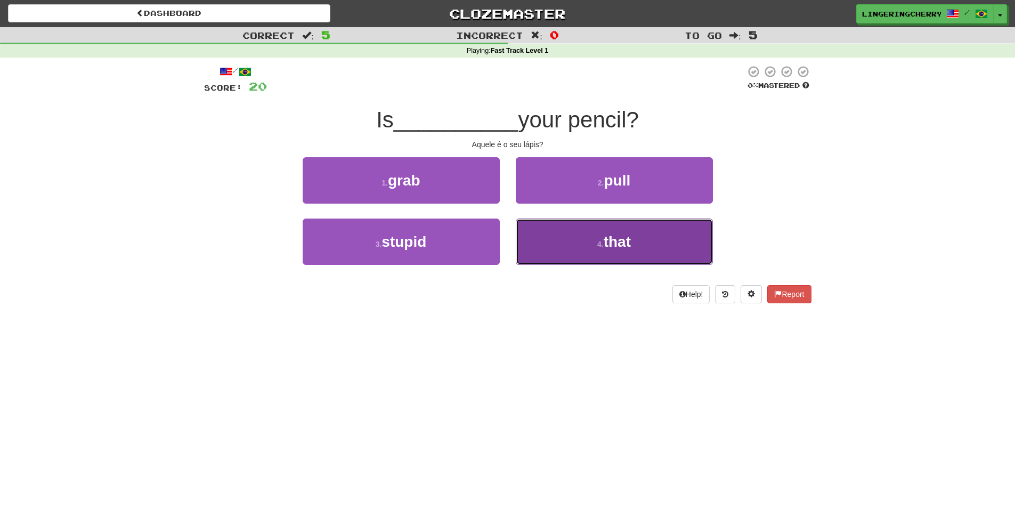
click at [559, 238] on button "4 . that" at bounding box center [614, 241] width 197 height 46
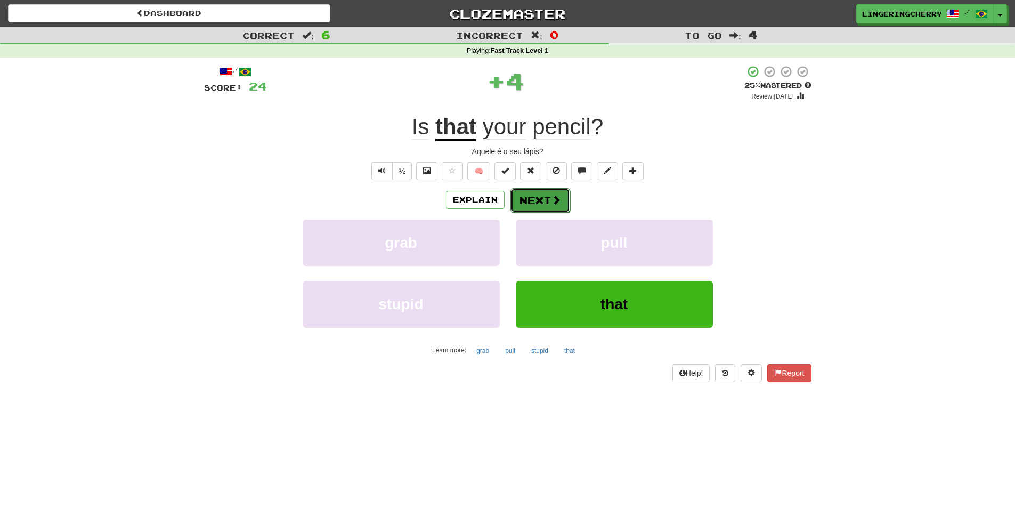
click at [551, 197] on span at bounding box center [556, 200] width 10 height 10
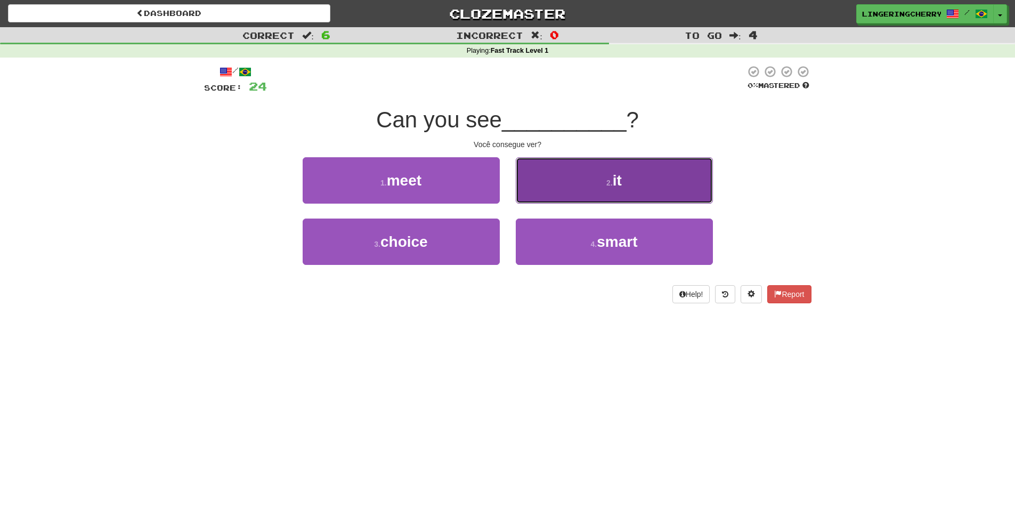
click at [530, 184] on button "2 . it" at bounding box center [614, 180] width 197 height 46
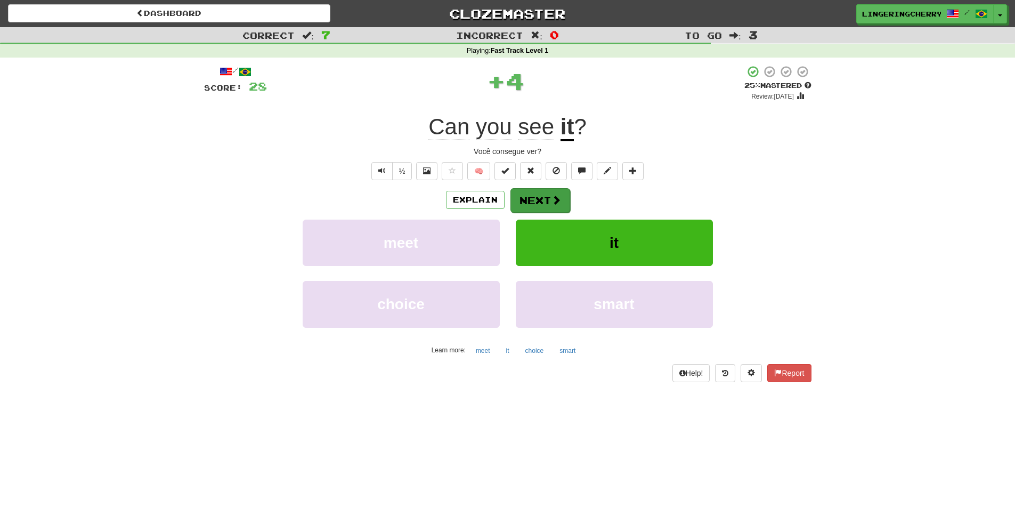
drag, startPoint x: 541, startPoint y: 214, endPoint x: 544, endPoint y: 200, distance: 14.2
click at [542, 213] on div "Explain Next meet it choice smart Learn more: meet it choice smart" at bounding box center [507, 273] width 607 height 171
click at [544, 200] on button "Next" at bounding box center [540, 200] width 60 height 25
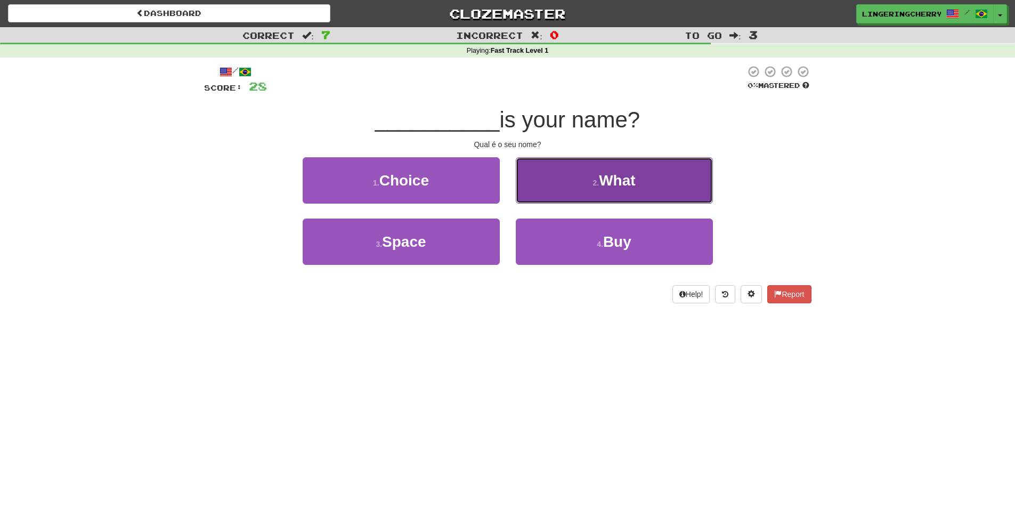
click at [557, 180] on button "2 . What" at bounding box center [614, 180] width 197 height 46
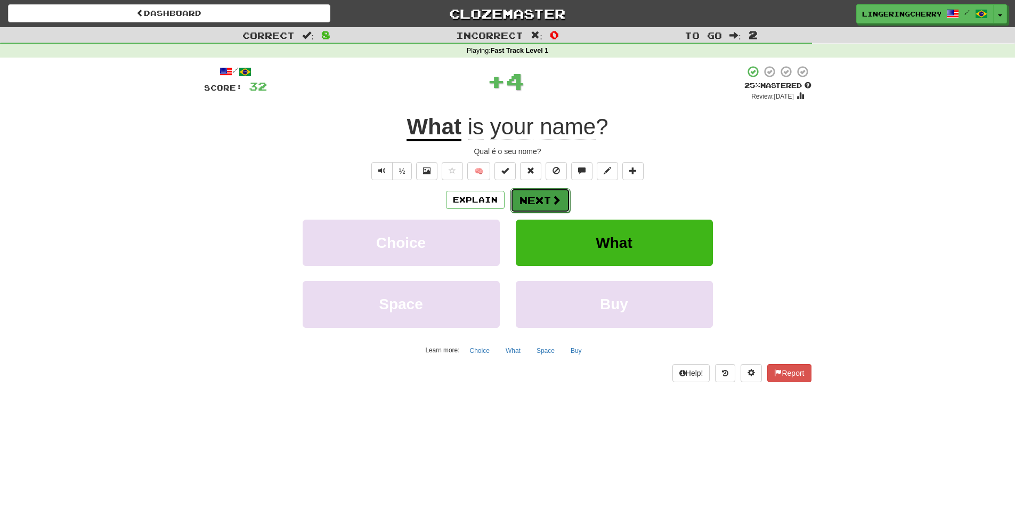
click at [542, 201] on button "Next" at bounding box center [540, 200] width 60 height 25
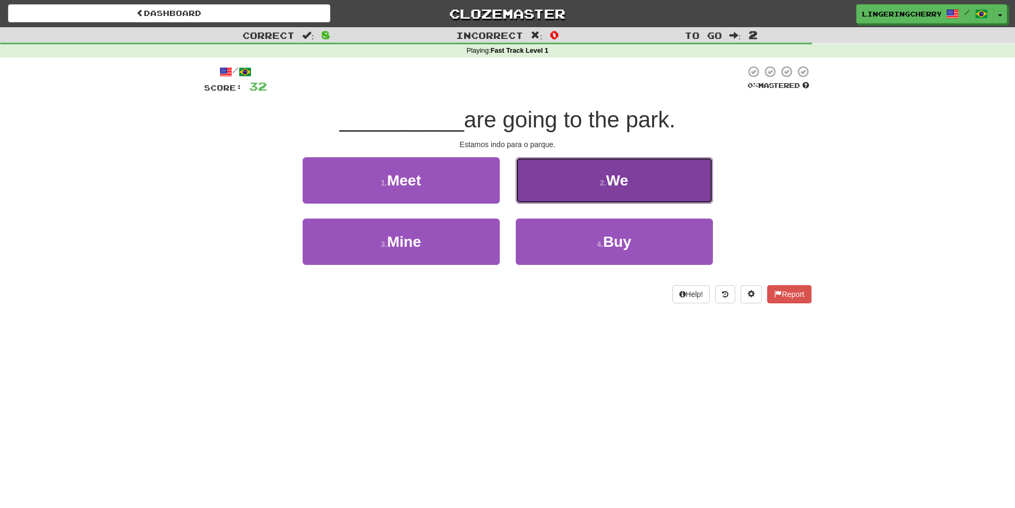
click at [530, 181] on button "2 . We" at bounding box center [614, 180] width 197 height 46
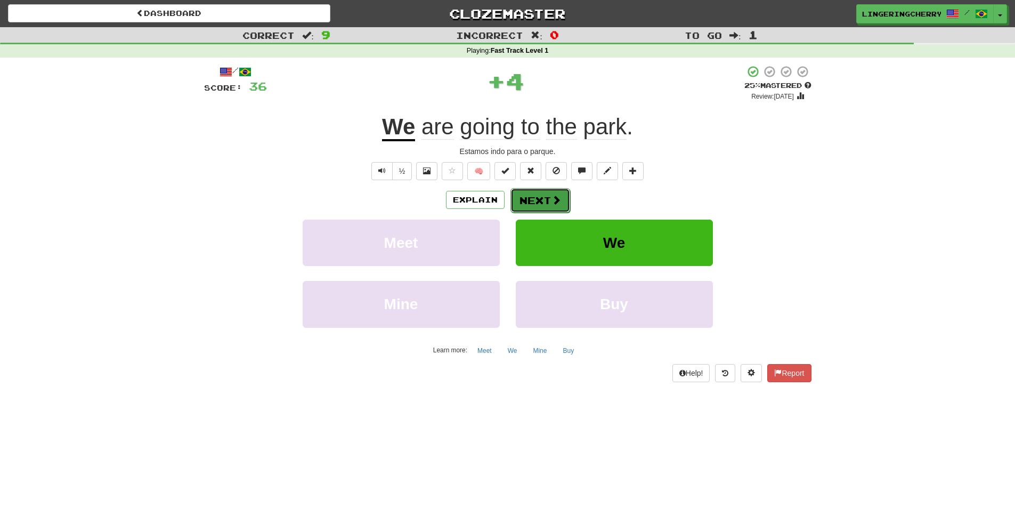
click at [546, 195] on button "Next" at bounding box center [540, 200] width 60 height 25
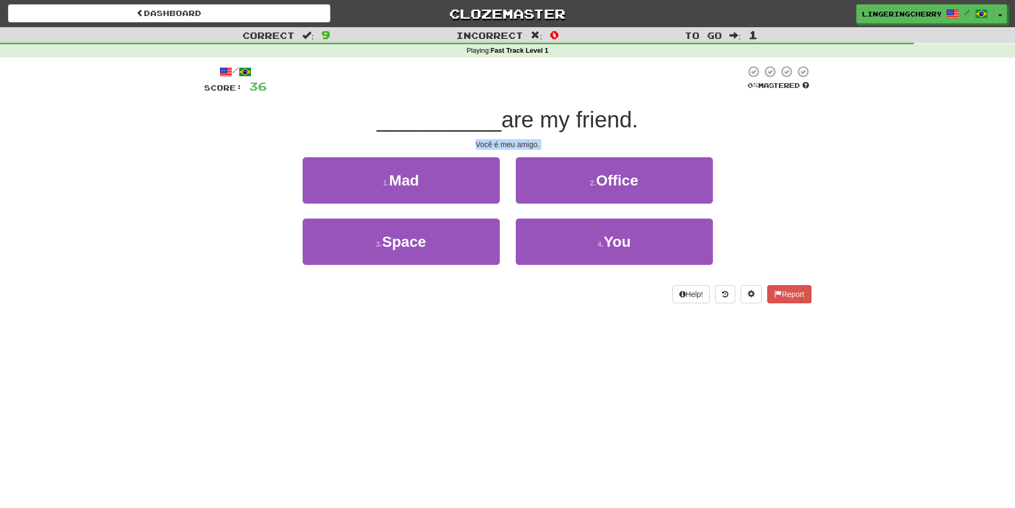
drag, startPoint x: 470, startPoint y: 144, endPoint x: 539, endPoint y: 150, distance: 69.0
click at [539, 150] on div "/ Score: 36 0 % Mastered __________ are my friend. Você é meu amigo. 1 . Mad 2 …" at bounding box center [507, 184] width 607 height 238
click at [571, 149] on div "Você é meu amigo." at bounding box center [507, 144] width 607 height 11
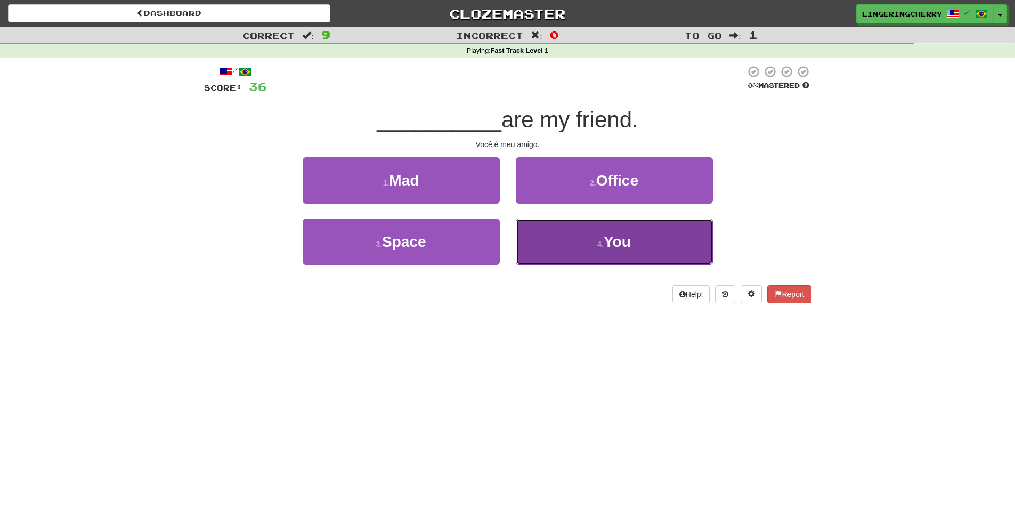
click at [552, 238] on button "4 . You" at bounding box center [614, 241] width 197 height 46
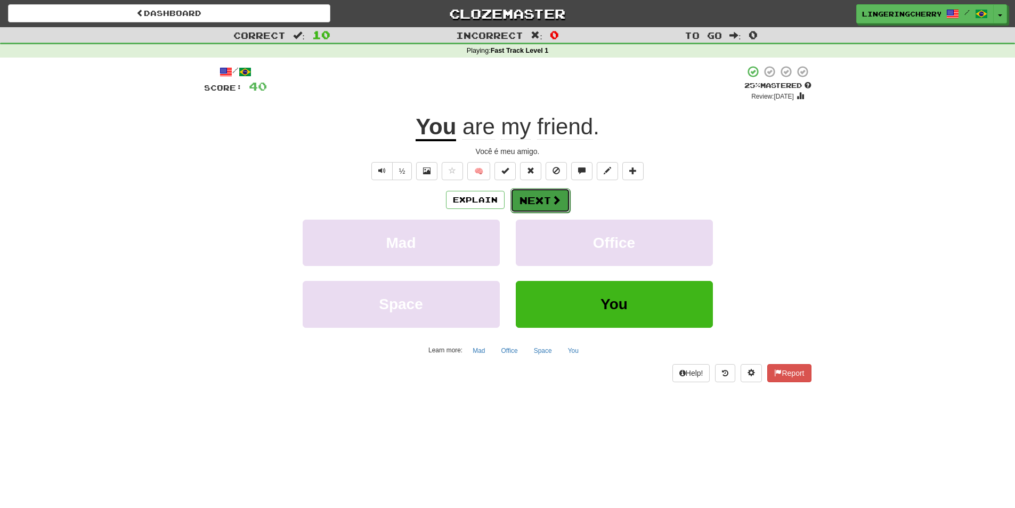
click at [539, 210] on button "Next" at bounding box center [540, 200] width 60 height 25
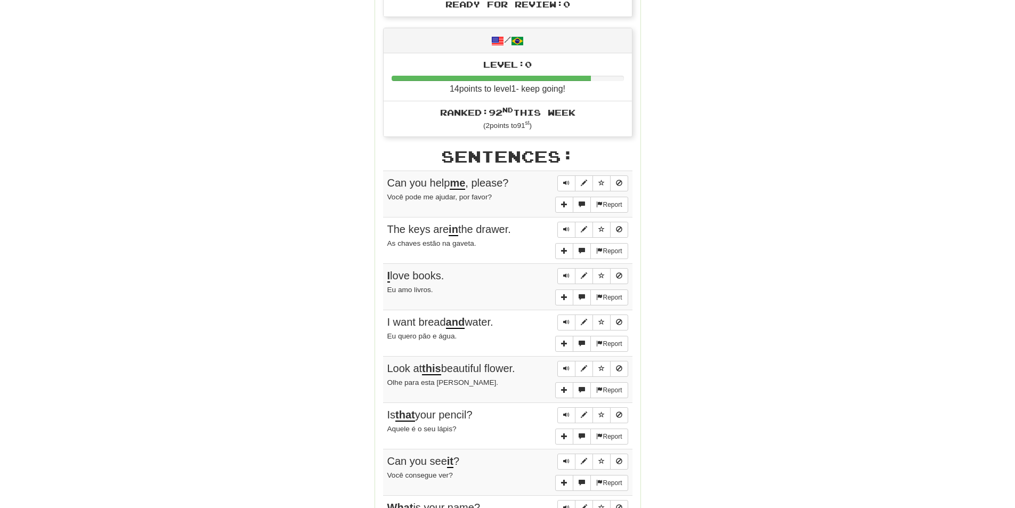
scroll to position [107, 0]
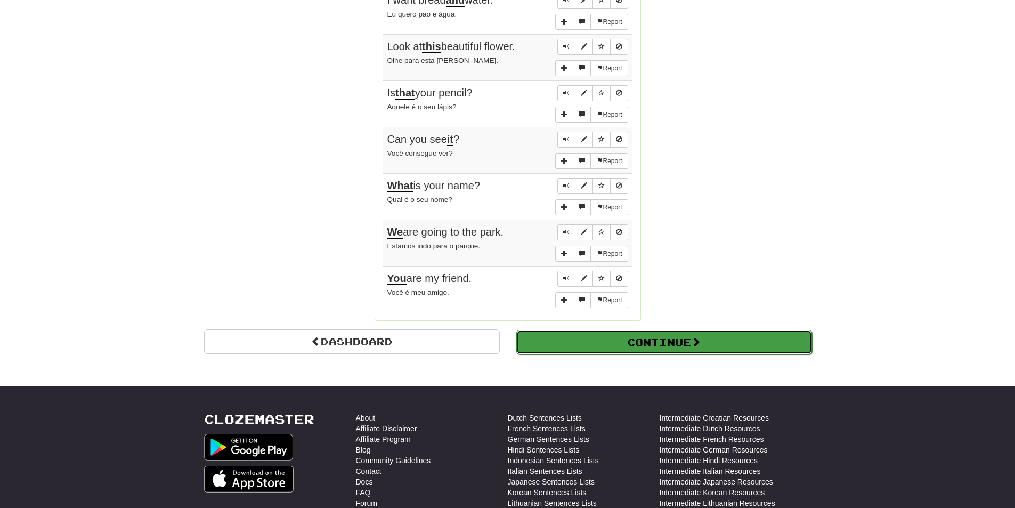
click at [656, 340] on button "Continue" at bounding box center [664, 342] width 296 height 25
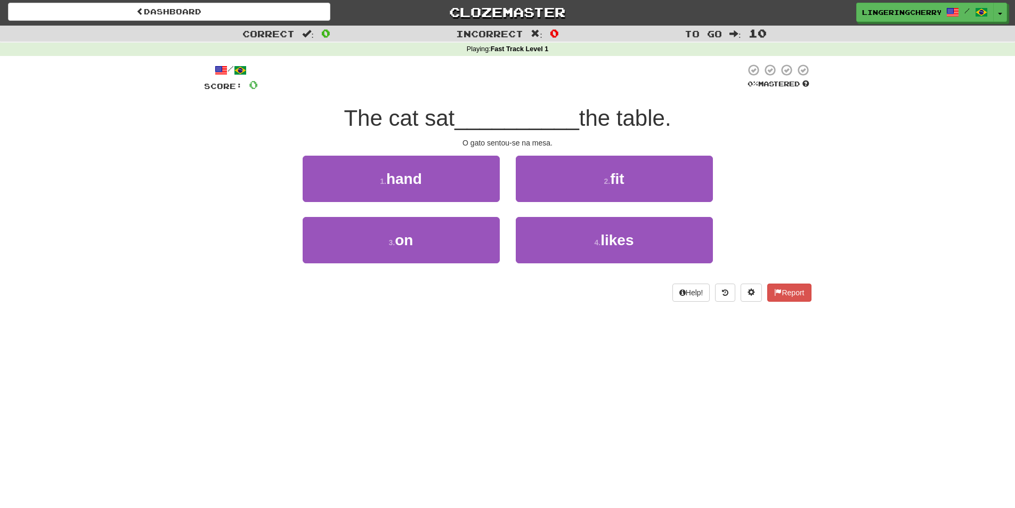
scroll to position [0, 0]
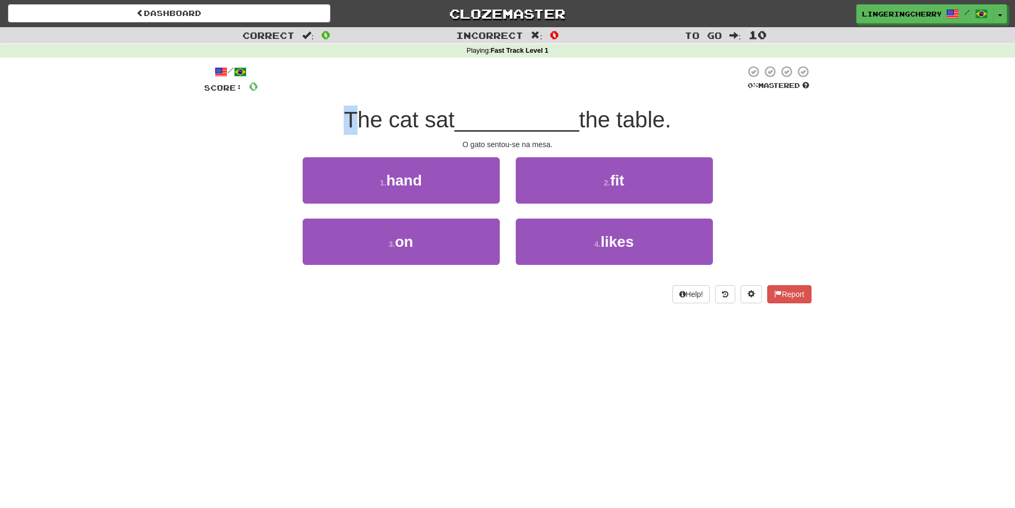
drag, startPoint x: 328, startPoint y: 128, endPoint x: 317, endPoint y: 117, distance: 15.8
click at [345, 124] on div "The cat sat __________ the table." at bounding box center [507, 119] width 607 height 29
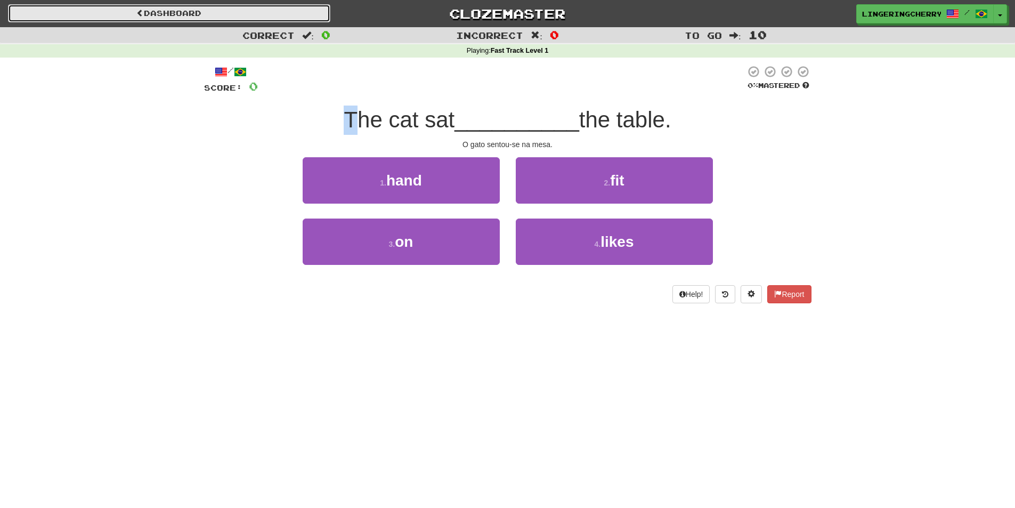
click at [289, 15] on link "Dashboard" at bounding box center [169, 13] width 322 height 18
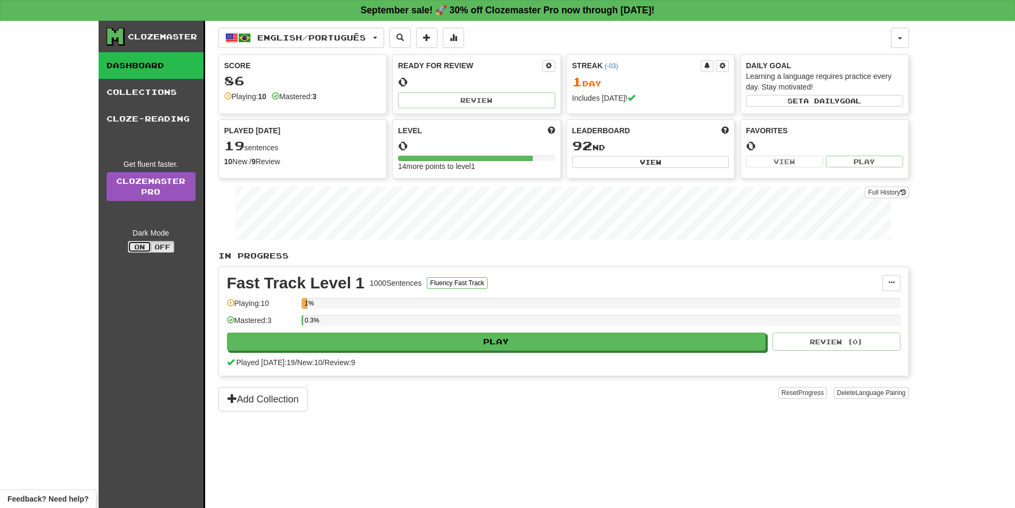
click at [134, 251] on button "On" at bounding box center [139, 247] width 23 height 12
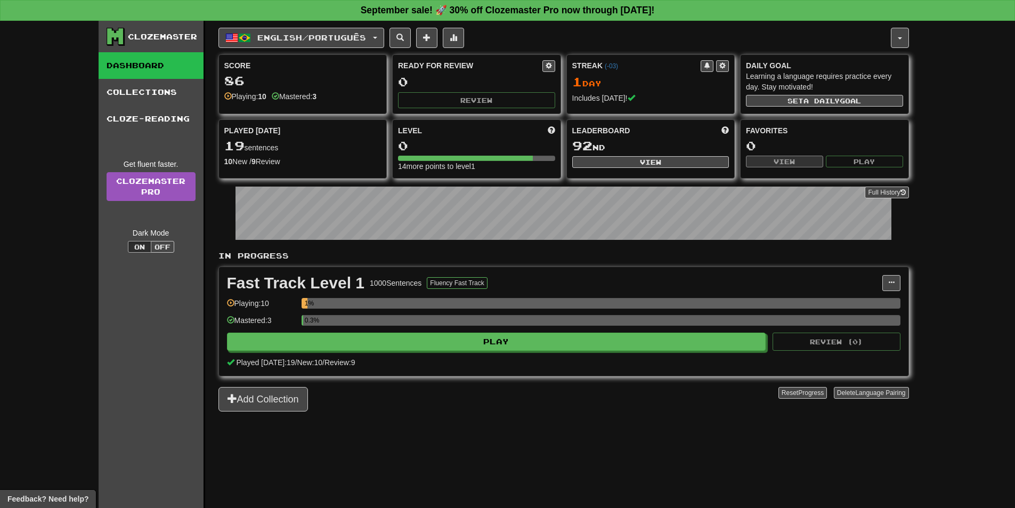
click at [249, 317] on div "Mastered: 3" at bounding box center [261, 324] width 69 height 18
click at [469, 288] on button "Fluency Fast Track" at bounding box center [457, 283] width 60 height 12
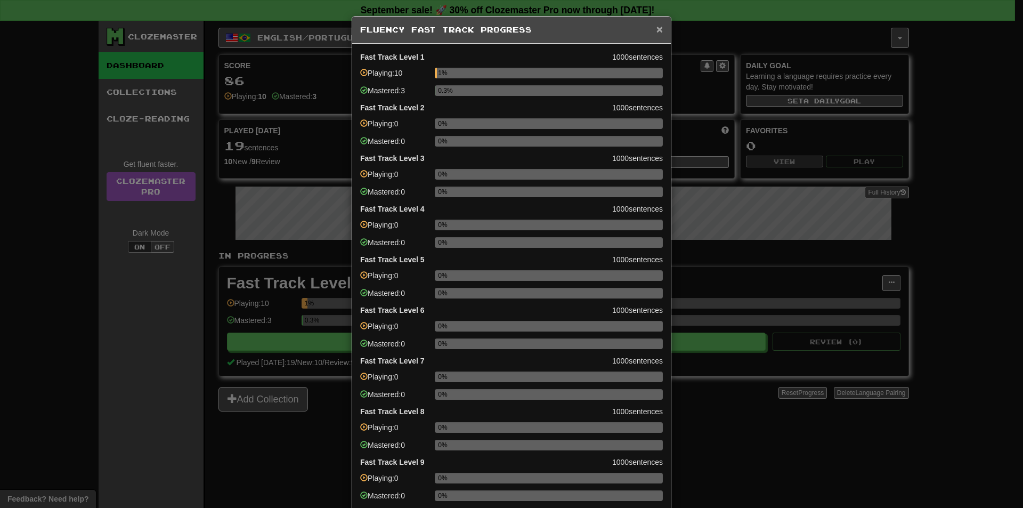
click at [657, 29] on span "×" at bounding box center [659, 29] width 6 height 12
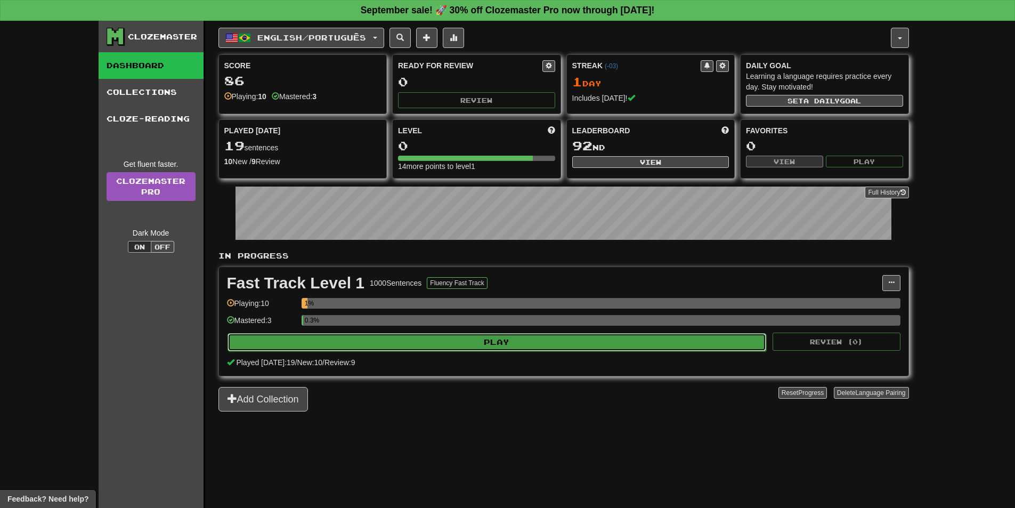
click at [481, 343] on button "Play" at bounding box center [496, 342] width 539 height 18
select select "**"
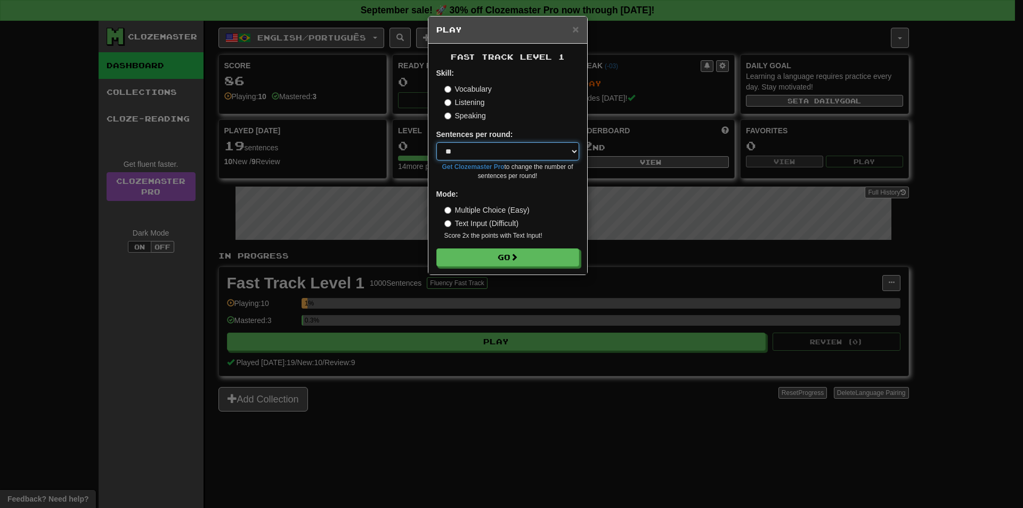
click at [544, 145] on select "* ** ** ** ** ** *** ********" at bounding box center [507, 151] width 143 height 18
click at [436, 142] on select "* ** ** ** ** ** *** ********" at bounding box center [507, 151] width 143 height 18
click at [498, 251] on button "Go" at bounding box center [508, 258] width 143 height 18
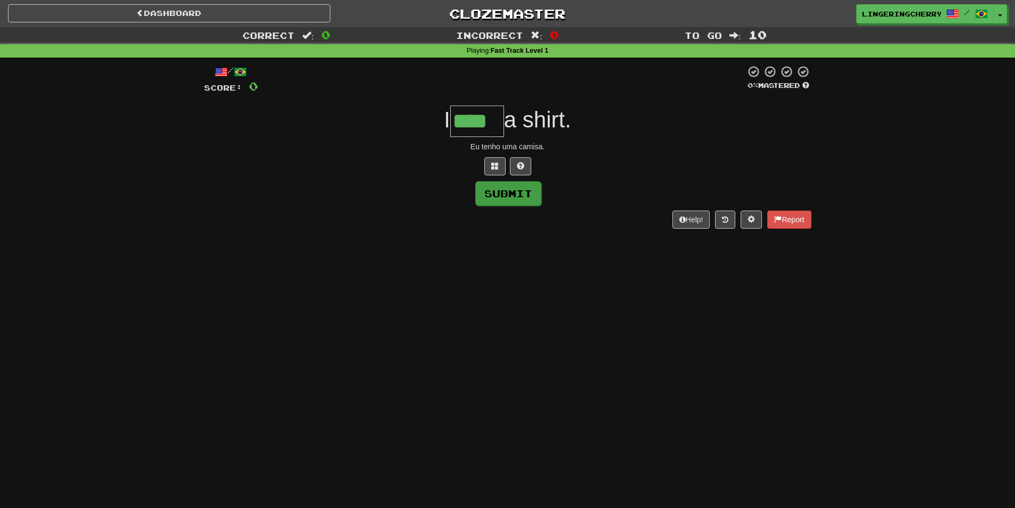
type input "****"
click at [514, 198] on button "Submit" at bounding box center [508, 193] width 66 height 25
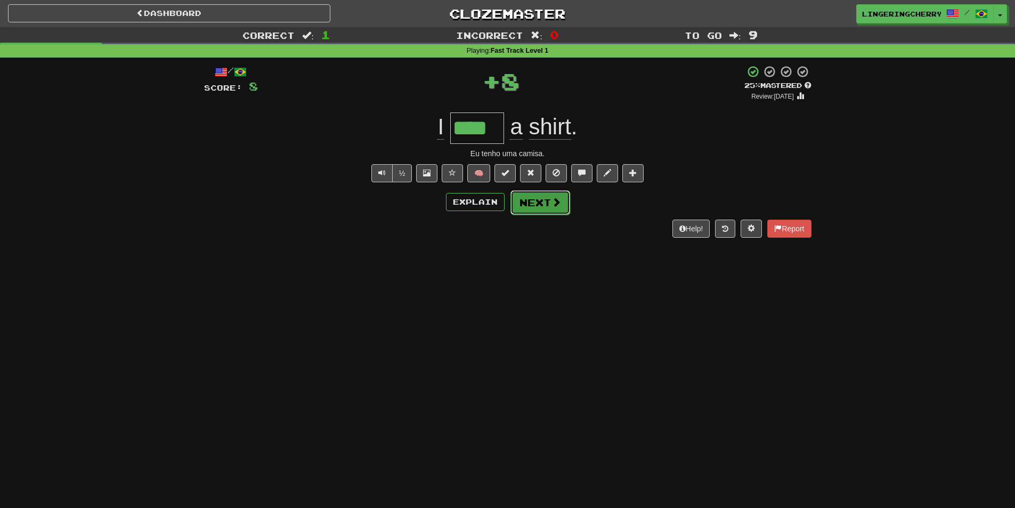
click at [540, 214] on button "Next" at bounding box center [540, 202] width 60 height 25
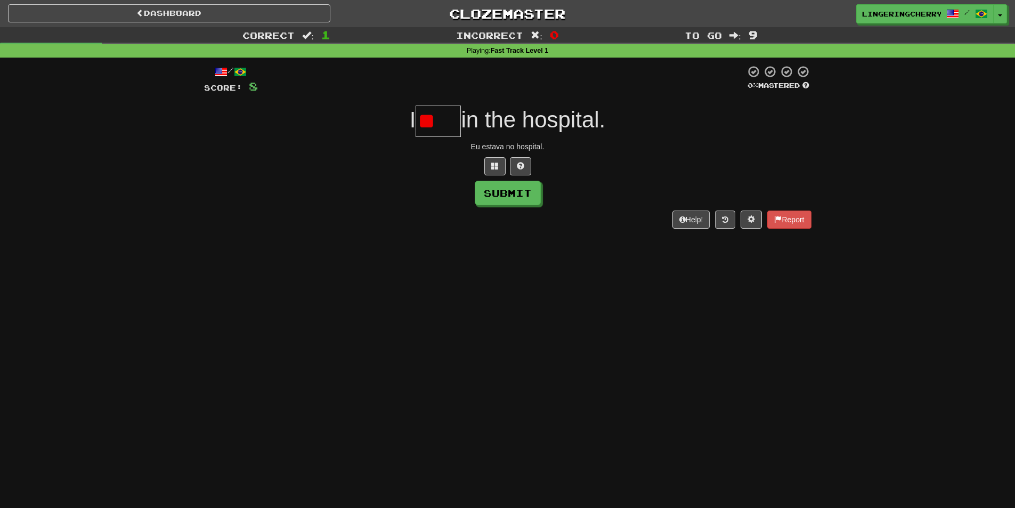
type input "*"
type input "**"
drag, startPoint x: 484, startPoint y: 189, endPoint x: 481, endPoint y: 199, distance: 10.6
click at [482, 199] on button "Submit" at bounding box center [508, 193] width 66 height 25
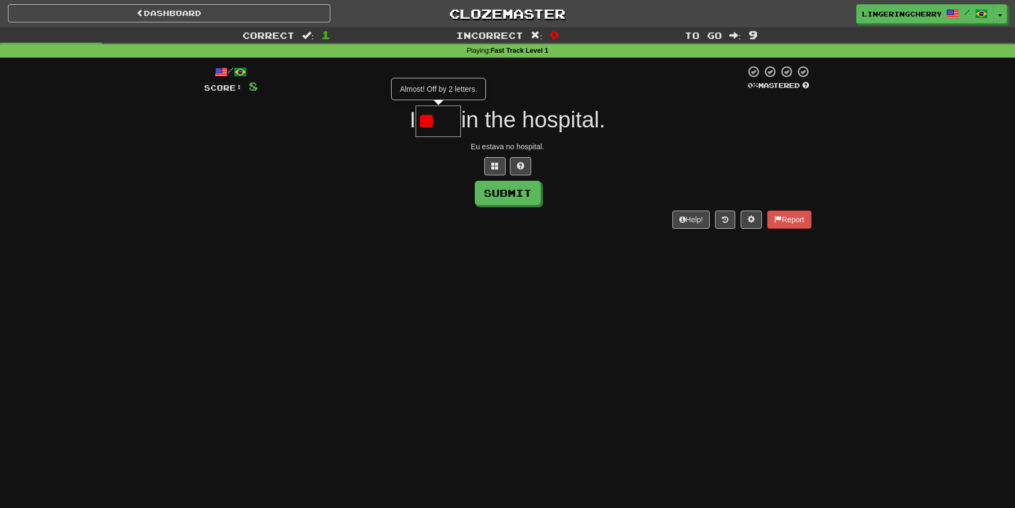
click at [462, 129] on span "in the hospital." at bounding box center [533, 119] width 144 height 25
click at [438, 118] on input "**" at bounding box center [438, 120] width 45 height 31
click at [446, 124] on input "**" at bounding box center [438, 120] width 45 height 31
type input "*"
click at [421, 114] on input "text" at bounding box center [438, 120] width 45 height 31
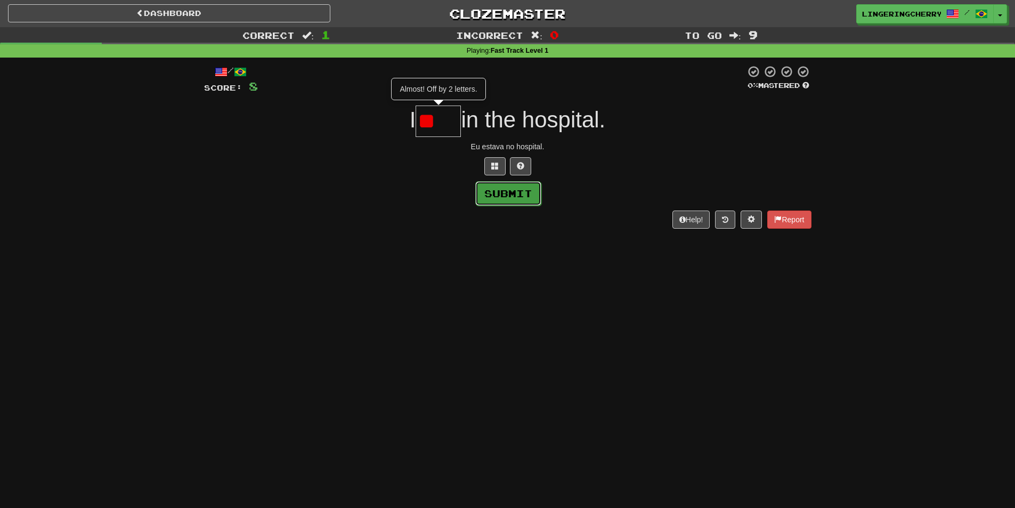
click at [486, 193] on button "Submit" at bounding box center [508, 193] width 66 height 25
type input "***"
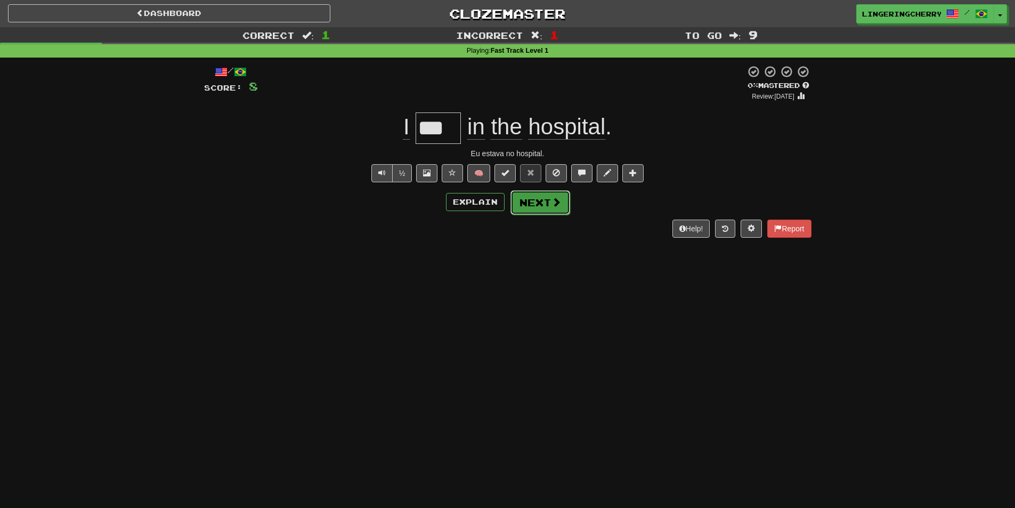
click at [548, 203] on button "Next" at bounding box center [540, 202] width 60 height 25
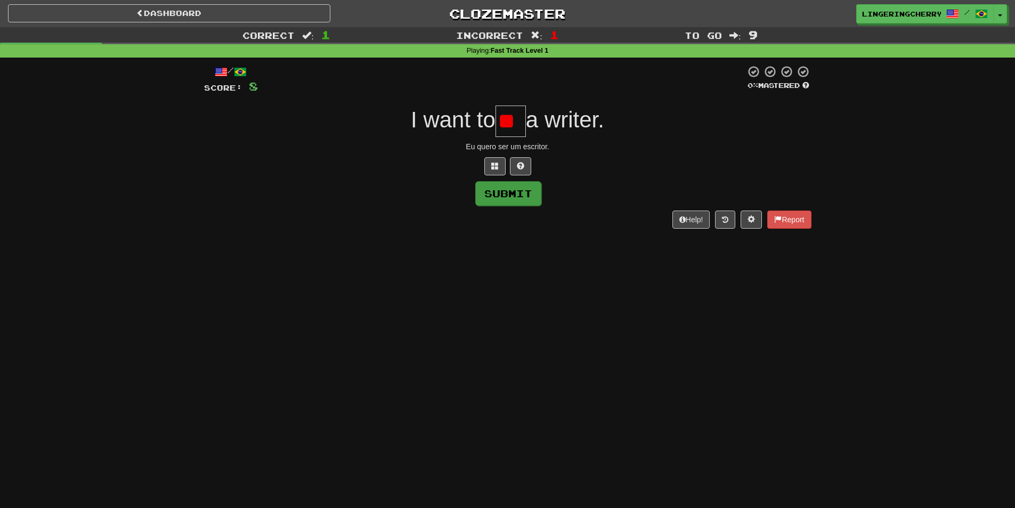
type input "**"
click at [503, 183] on button "Submit" at bounding box center [508, 193] width 66 height 25
click at [520, 123] on input "**" at bounding box center [510, 120] width 30 height 31
type input "*"
drag, startPoint x: 396, startPoint y: 125, endPoint x: 637, endPoint y: 127, distance: 240.3
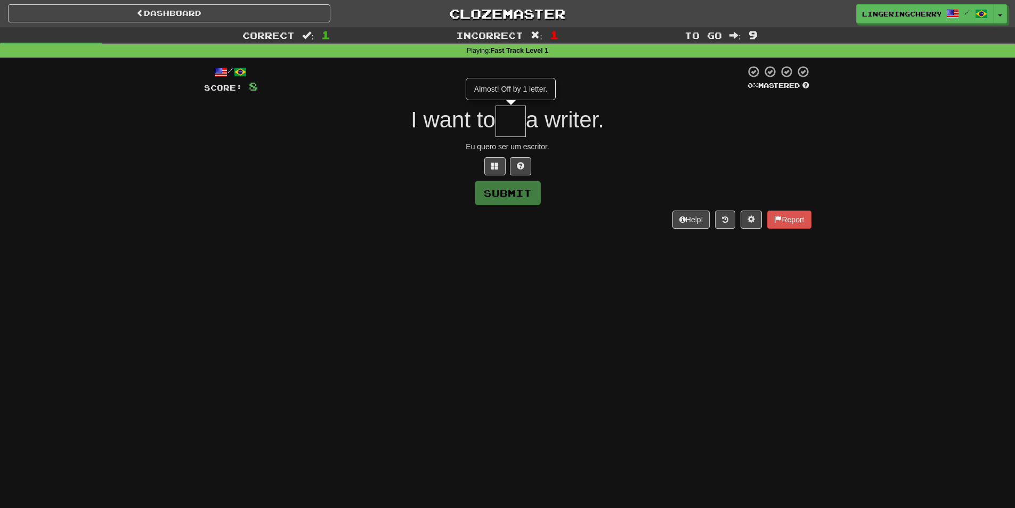
click at [637, 127] on div "I want to Almost! Off by 1 letter. a writer." at bounding box center [507, 120] width 607 height 31
copy div "I want to Almost! Off by 1 letter. a writer."
click at [508, 97] on div "Almost! Off by 1 letter." at bounding box center [511, 89] width 88 height 20
click at [501, 115] on input "text" at bounding box center [510, 120] width 30 height 31
click at [530, 162] on button at bounding box center [520, 166] width 21 height 18
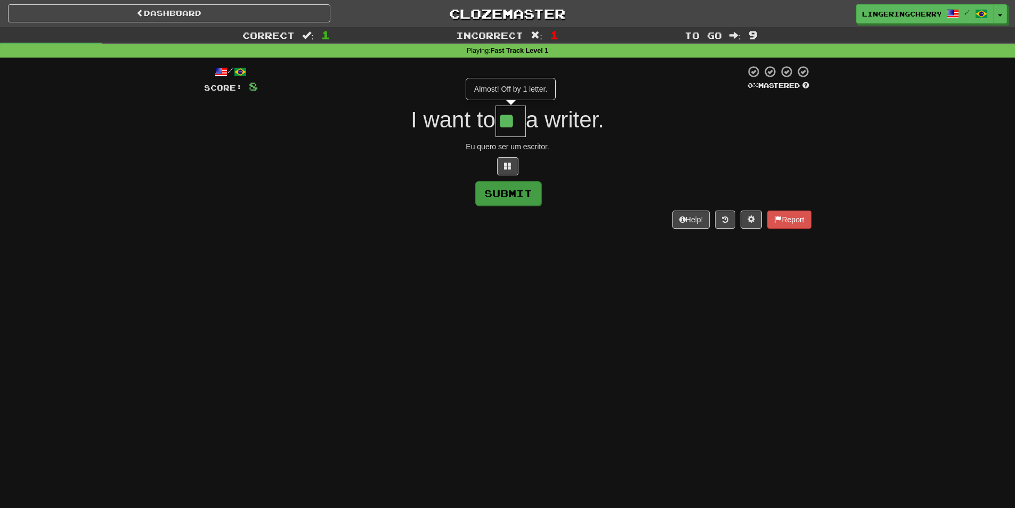
type input "**"
click at [531, 193] on button "Submit" at bounding box center [508, 193] width 66 height 25
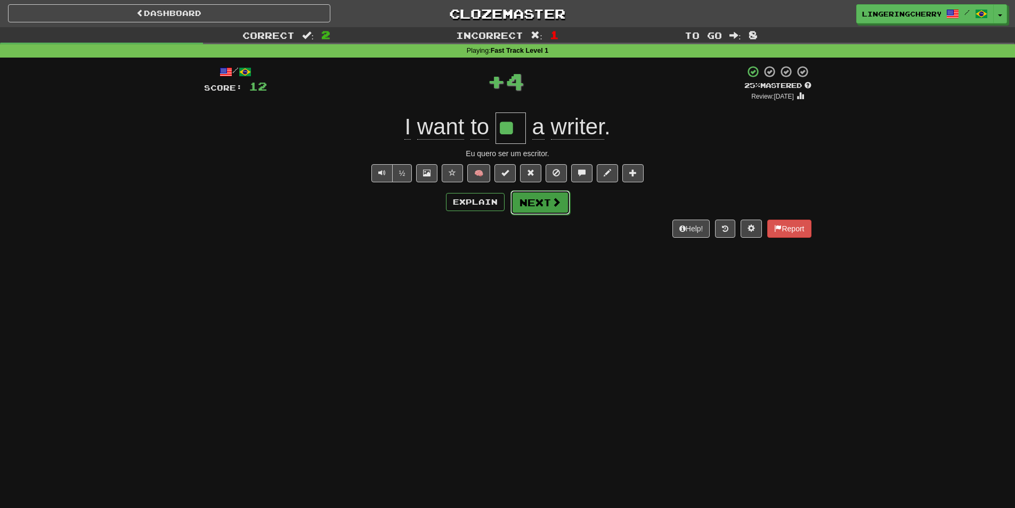
click at [530, 208] on button "Next" at bounding box center [540, 202] width 60 height 25
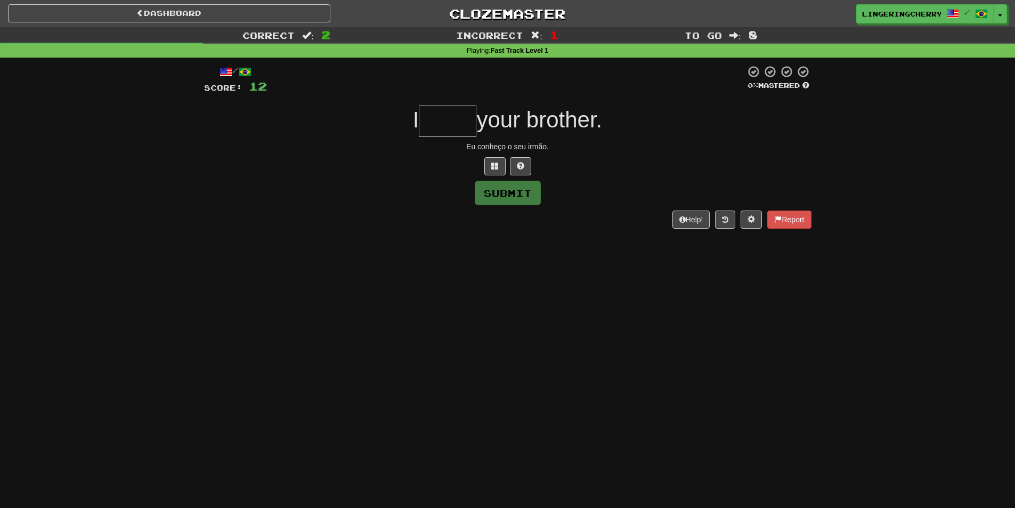
click at [439, 127] on input "text" at bounding box center [448, 120] width 58 height 31
drag, startPoint x: 502, startPoint y: 92, endPoint x: 486, endPoint y: 89, distance: 15.6
click at [502, 92] on div at bounding box center [506, 79] width 478 height 29
click at [439, 125] on input "text" at bounding box center [448, 120] width 58 height 31
type input "****"
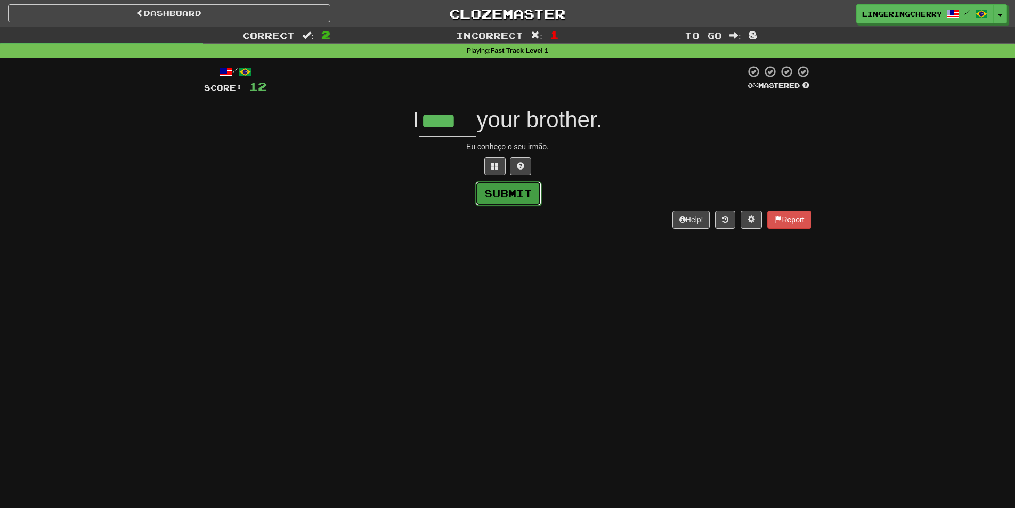
click at [505, 196] on button "Submit" at bounding box center [508, 193] width 66 height 25
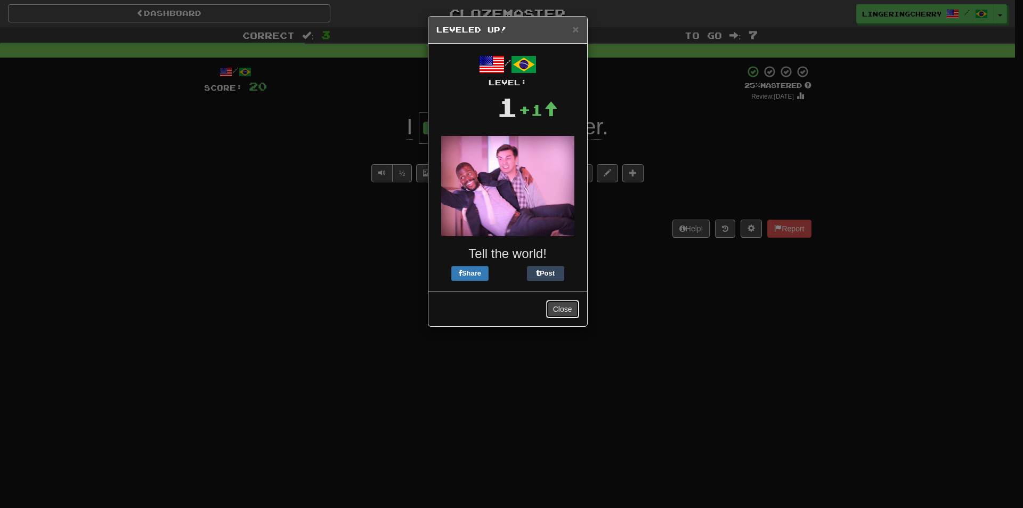
click at [566, 308] on button "Close" at bounding box center [562, 309] width 33 height 18
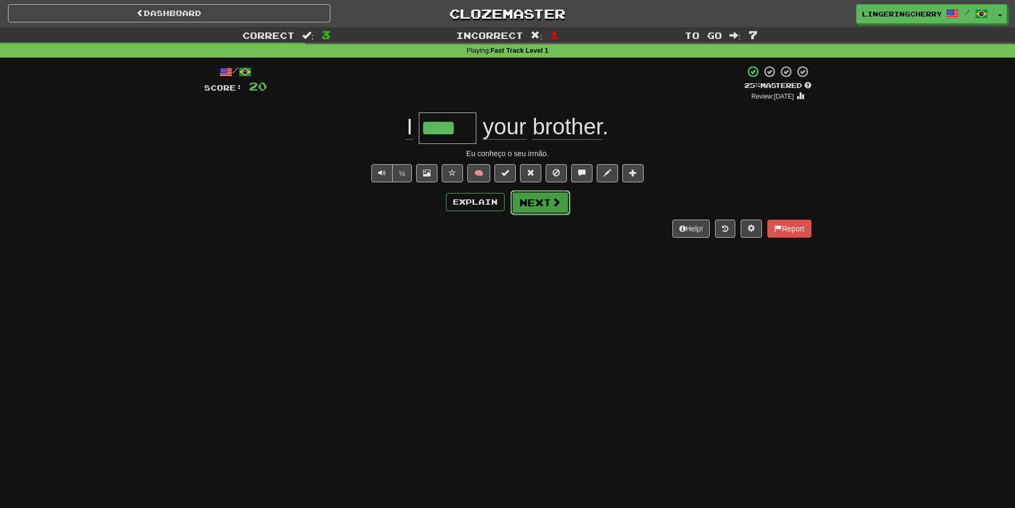
click at [539, 196] on button "Next" at bounding box center [540, 202] width 60 height 25
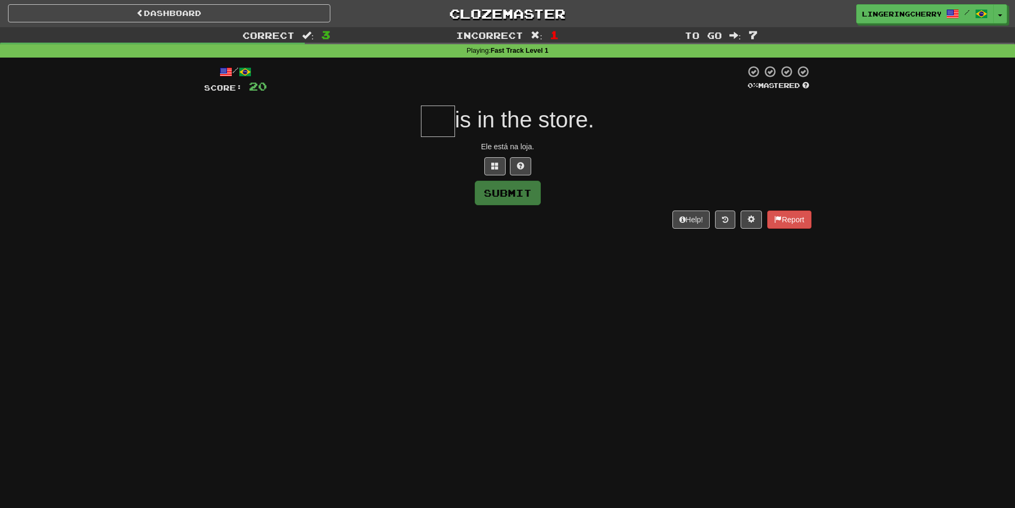
click at [438, 121] on input "text" at bounding box center [438, 120] width 34 height 31
type input "*"
click at [524, 183] on button "Submit" at bounding box center [508, 193] width 66 height 25
type input "**"
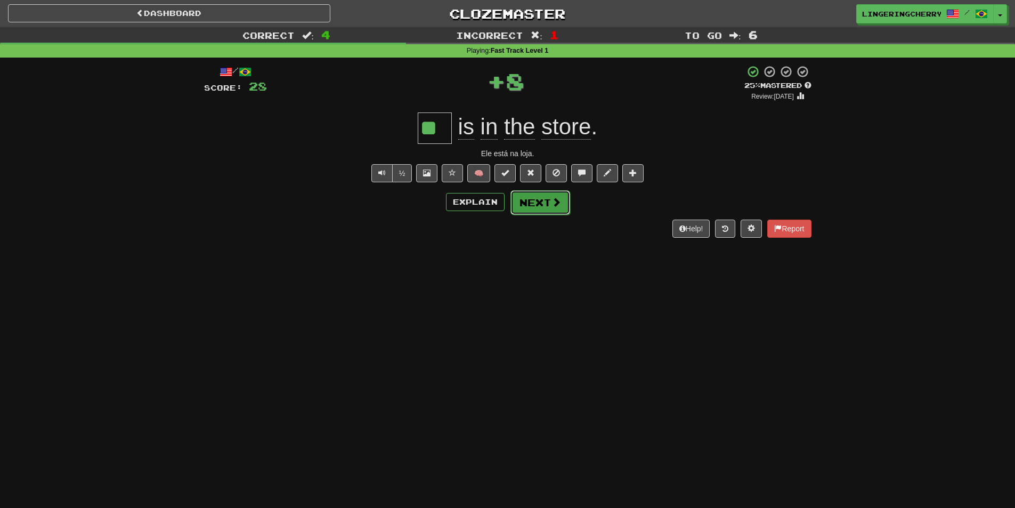
click at [534, 201] on button "Next" at bounding box center [540, 202] width 60 height 25
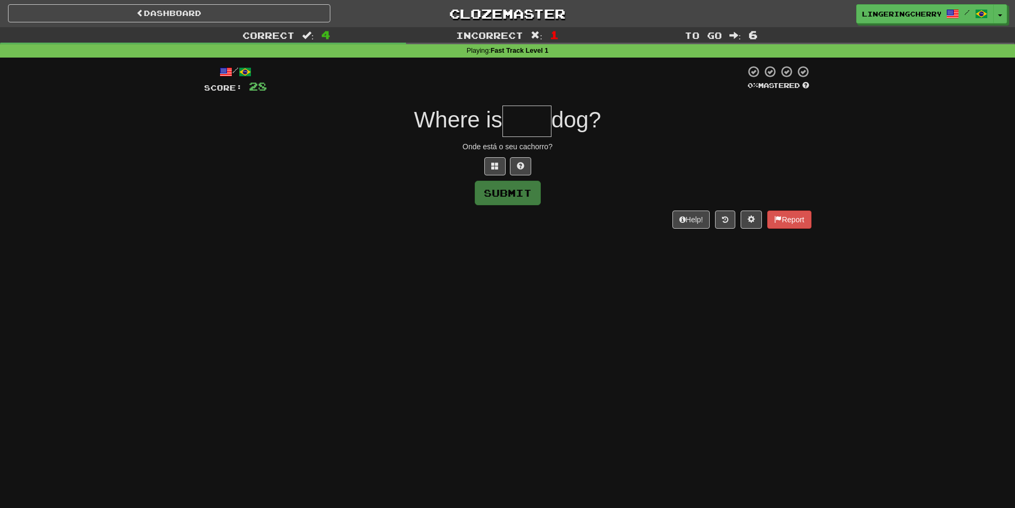
type input "*"
click at [519, 191] on button "Submit" at bounding box center [508, 193] width 66 height 25
click at [538, 126] on input "***" at bounding box center [526, 120] width 49 height 31
type input "****"
click at [514, 190] on button "Submit" at bounding box center [508, 193] width 66 height 25
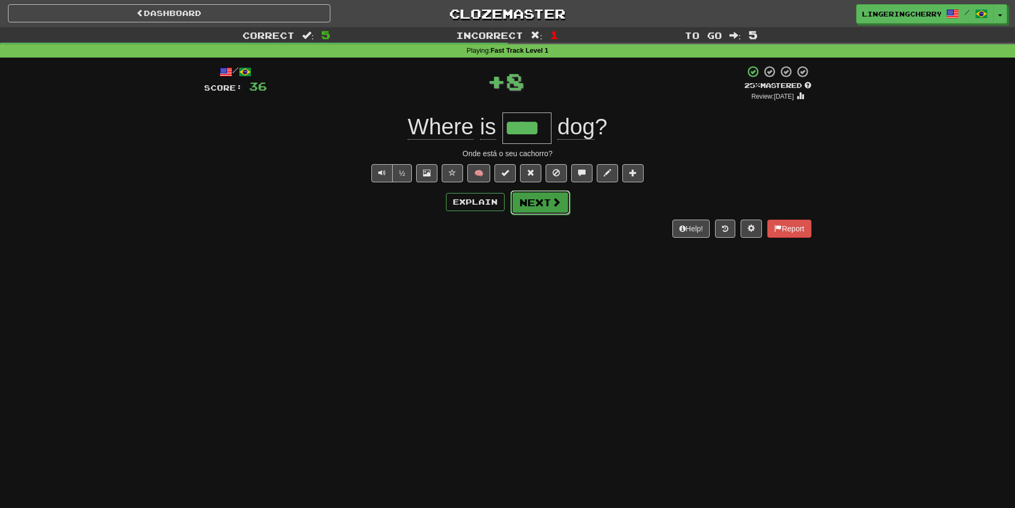
click at [547, 201] on button "Next" at bounding box center [540, 202] width 60 height 25
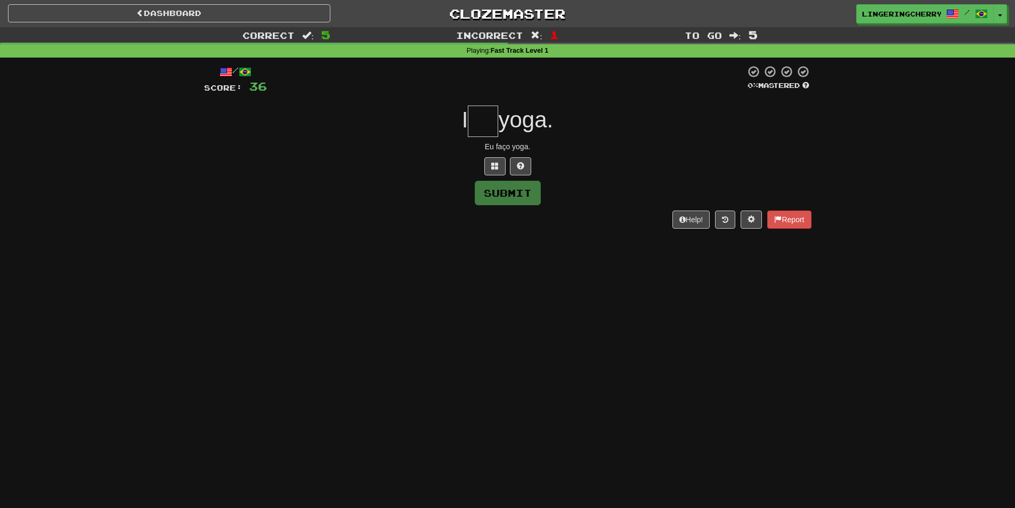
drag, startPoint x: 488, startPoint y: 119, endPoint x: 474, endPoint y: 116, distance: 14.9
click at [470, 116] on input "text" at bounding box center [483, 120] width 30 height 31
type input "*"
type input "**"
click at [496, 188] on button "Submit" at bounding box center [508, 193] width 66 height 25
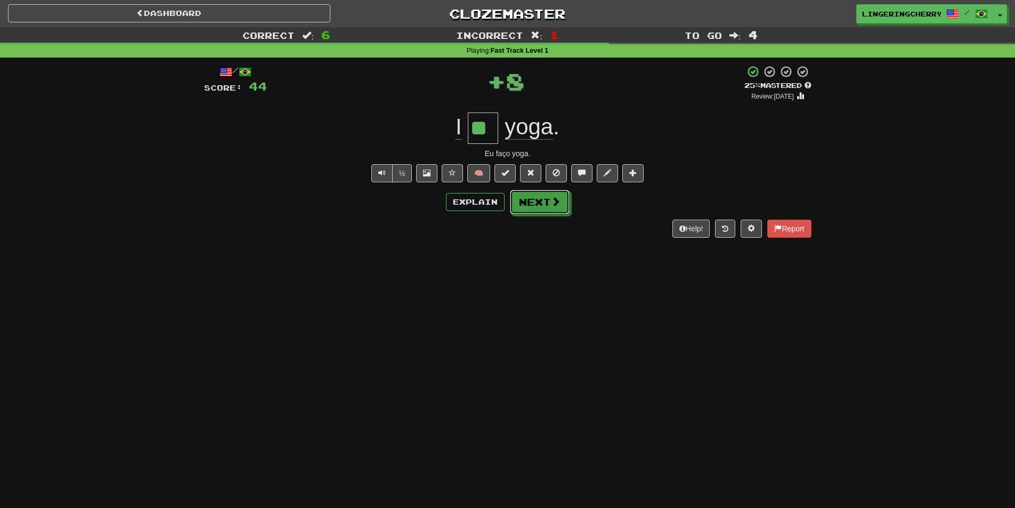
drag, startPoint x: 561, startPoint y: 201, endPoint x: 572, endPoint y: 211, distance: 14.7
click at [567, 207] on button "Next" at bounding box center [540, 202] width 60 height 25
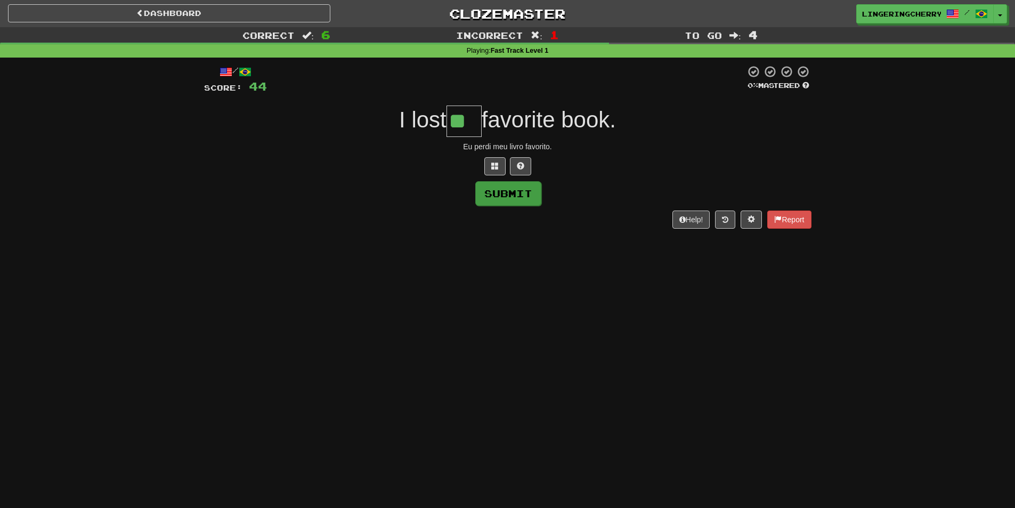
type input "**"
click at [502, 205] on button "Submit" at bounding box center [508, 193] width 66 height 25
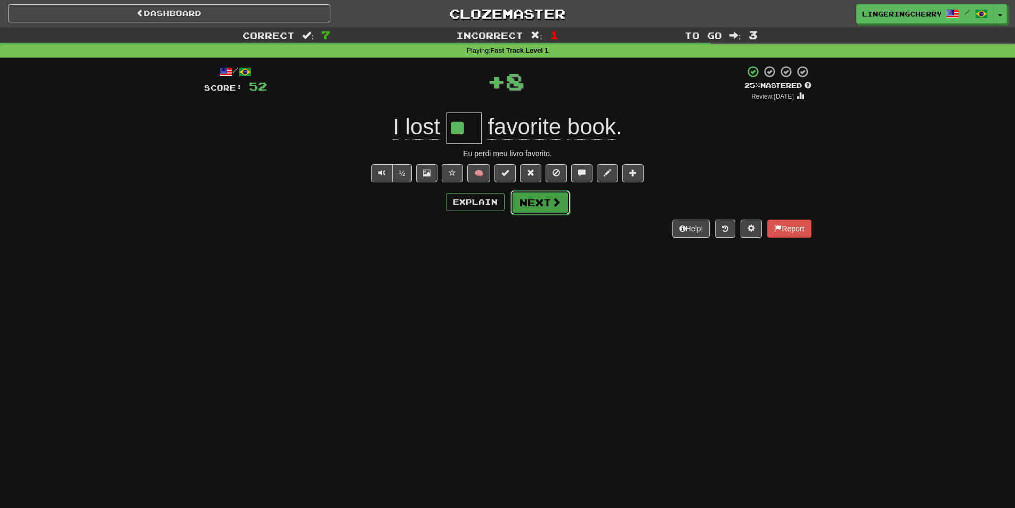
click at [549, 198] on button "Next" at bounding box center [540, 202] width 60 height 25
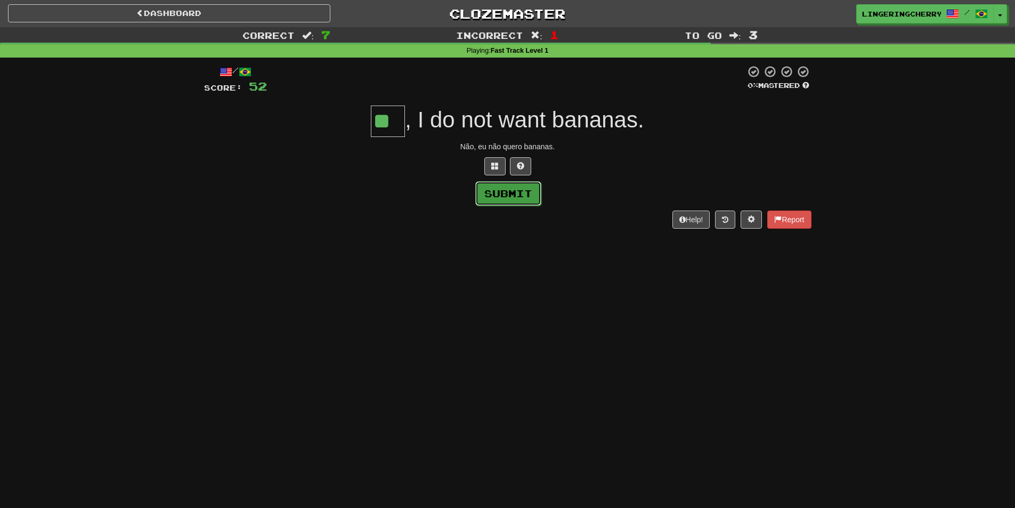
click at [525, 192] on button "Submit" at bounding box center [508, 193] width 66 height 25
type input "**"
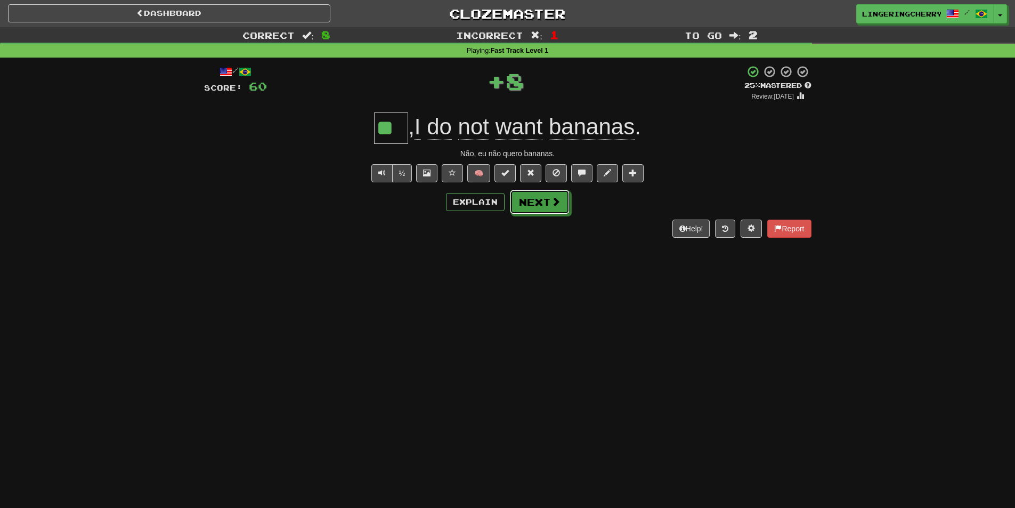
click at [525, 192] on button "Next" at bounding box center [540, 202] width 60 height 25
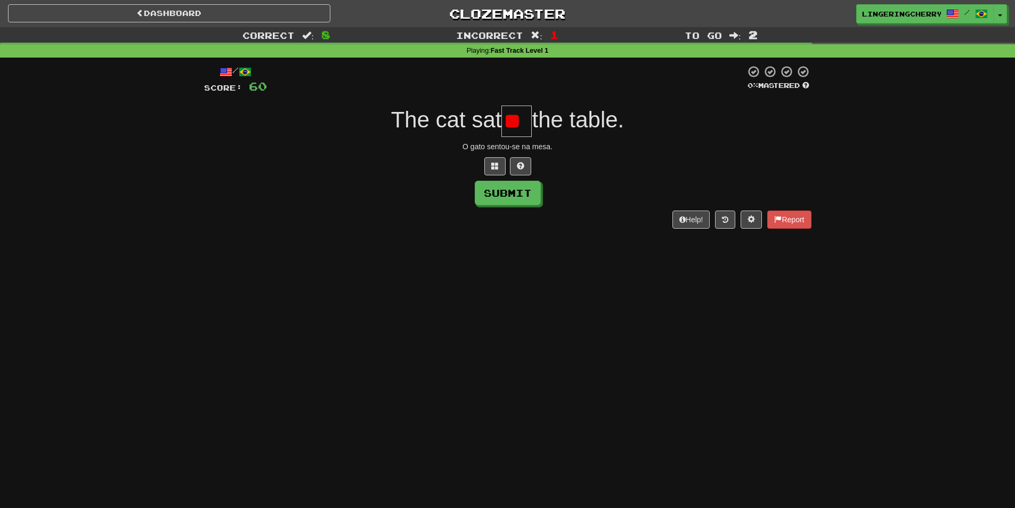
type input "*"
click at [506, 117] on input "***" at bounding box center [516, 120] width 30 height 31
click at [518, 120] on input "******" at bounding box center [516, 120] width 30 height 31
type input "***"
click at [528, 119] on input "***" at bounding box center [516, 120] width 30 height 31
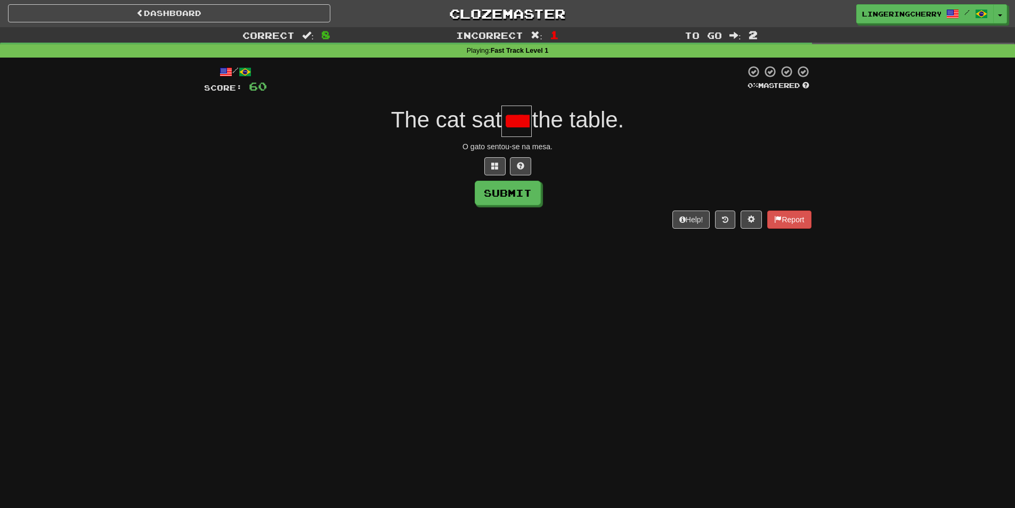
click at [528, 119] on input "***" at bounding box center [516, 120] width 30 height 31
type input "*"
click at [517, 164] on span at bounding box center [520, 165] width 7 height 7
type input "**"
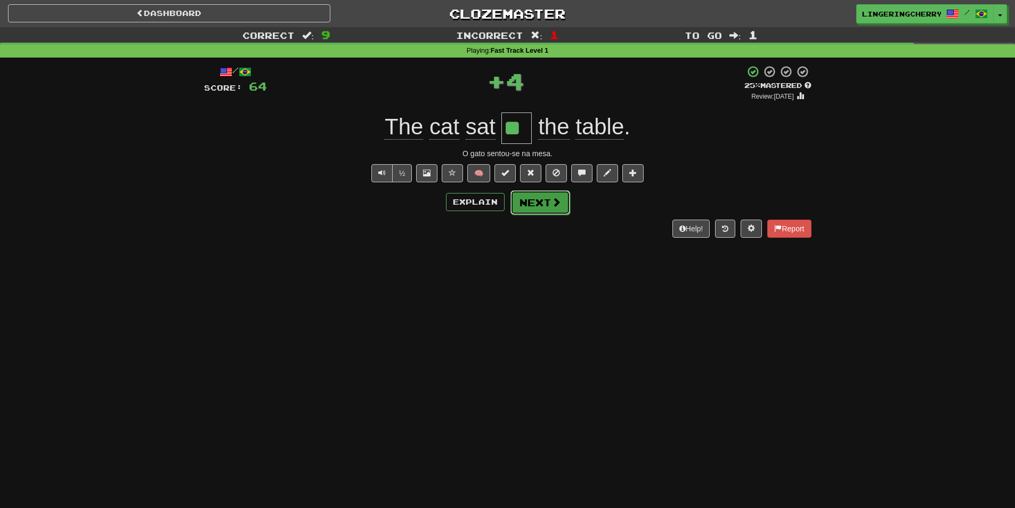
click at [529, 199] on button "Next" at bounding box center [540, 202] width 60 height 25
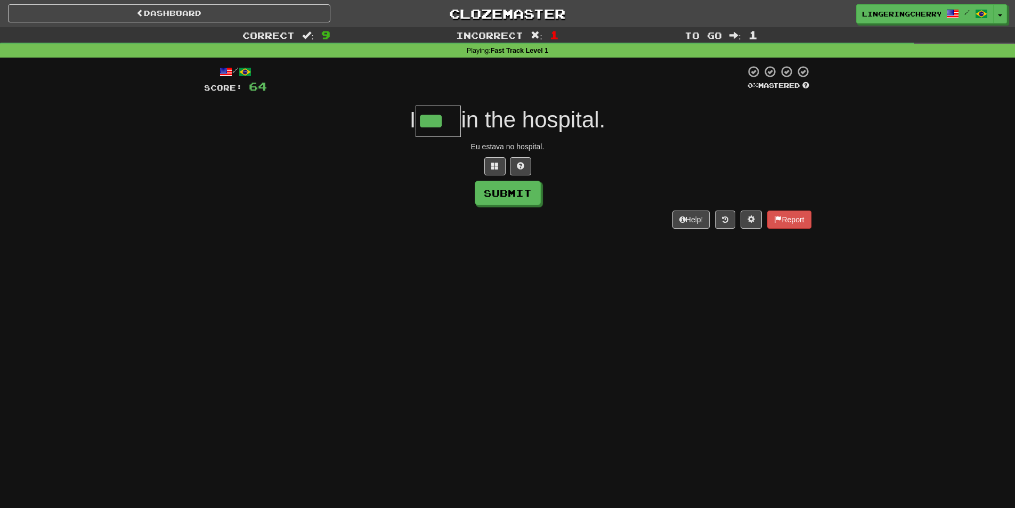
type input "***"
click at [450, 199] on div "Submit" at bounding box center [507, 193] width 607 height 25
click at [502, 189] on button "Submit" at bounding box center [508, 193] width 66 height 25
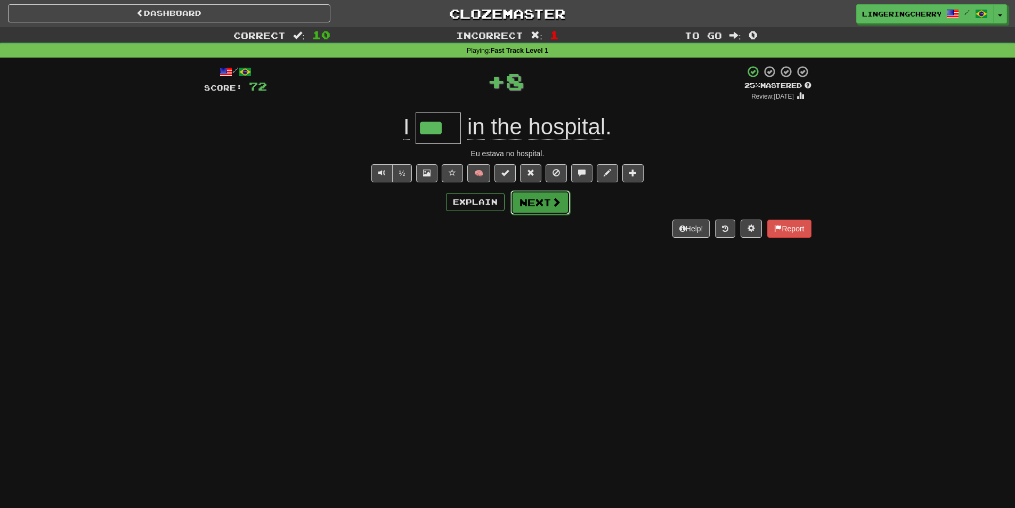
click at [551, 203] on span at bounding box center [556, 202] width 10 height 10
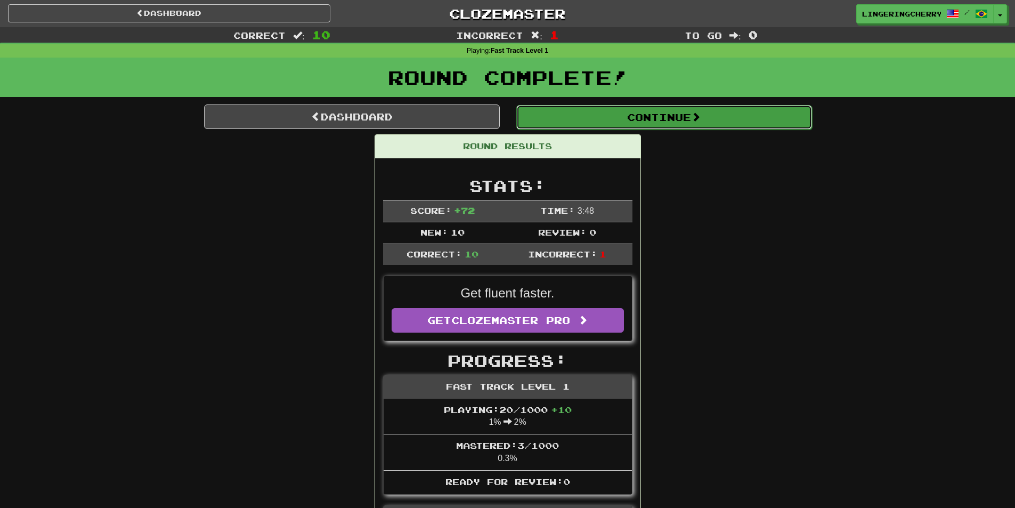
click at [580, 117] on button "Continue" at bounding box center [664, 117] width 296 height 25
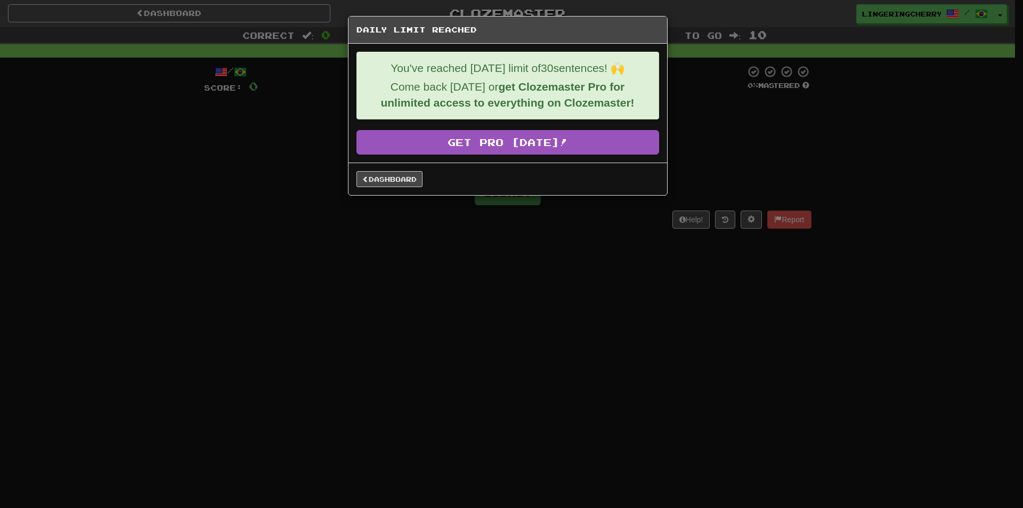
click at [262, 149] on div "Daily Limit Reached You've reached today's limit of 30 sentences! 🙌 Come back t…" at bounding box center [511, 254] width 1023 height 508
click at [398, 181] on link "Dashboard" at bounding box center [389, 179] width 66 height 16
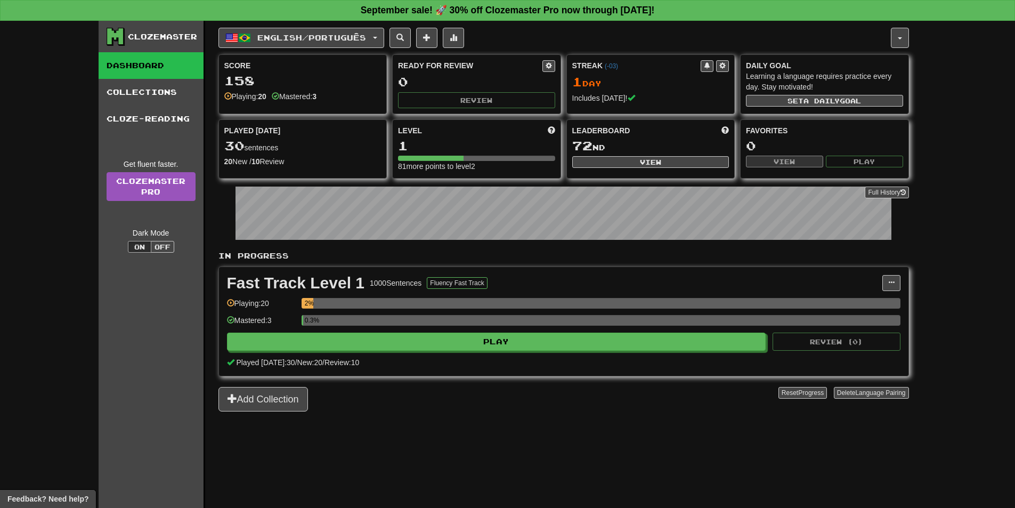
click at [635, 148] on div "72 nd" at bounding box center [650, 146] width 157 height 14
drag, startPoint x: 632, startPoint y: 157, endPoint x: 628, endPoint y: 168, distance: 11.8
click at [628, 168] on div "Leaderboard 72 nd View" at bounding box center [651, 147] width 168 height 54
click at [632, 159] on button "View" at bounding box center [650, 162] width 157 height 12
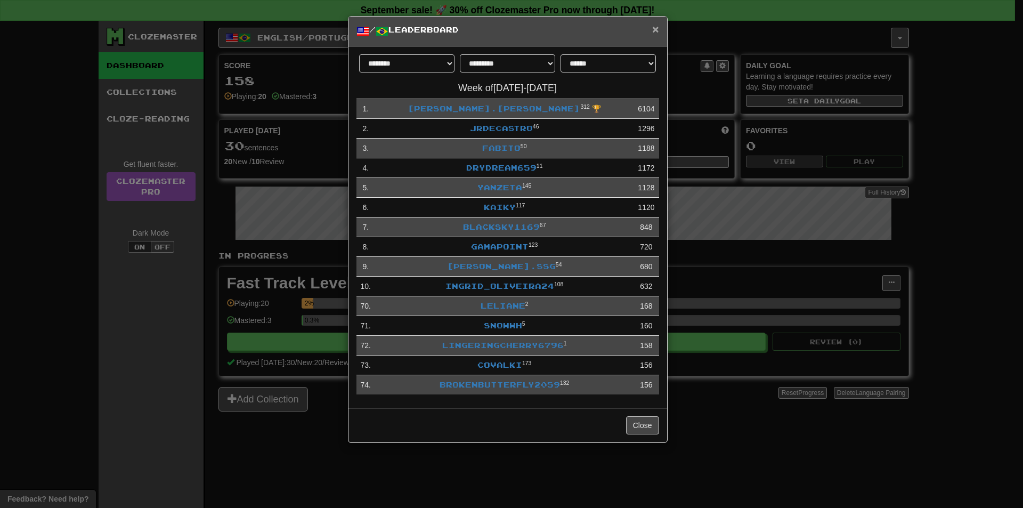
click at [651, 28] on h5 "/ Leaderboard" at bounding box center [507, 31] width 303 height 13
click at [652, 28] on span "×" at bounding box center [655, 29] width 6 height 12
